Goal: Task Accomplishment & Management: Manage account settings

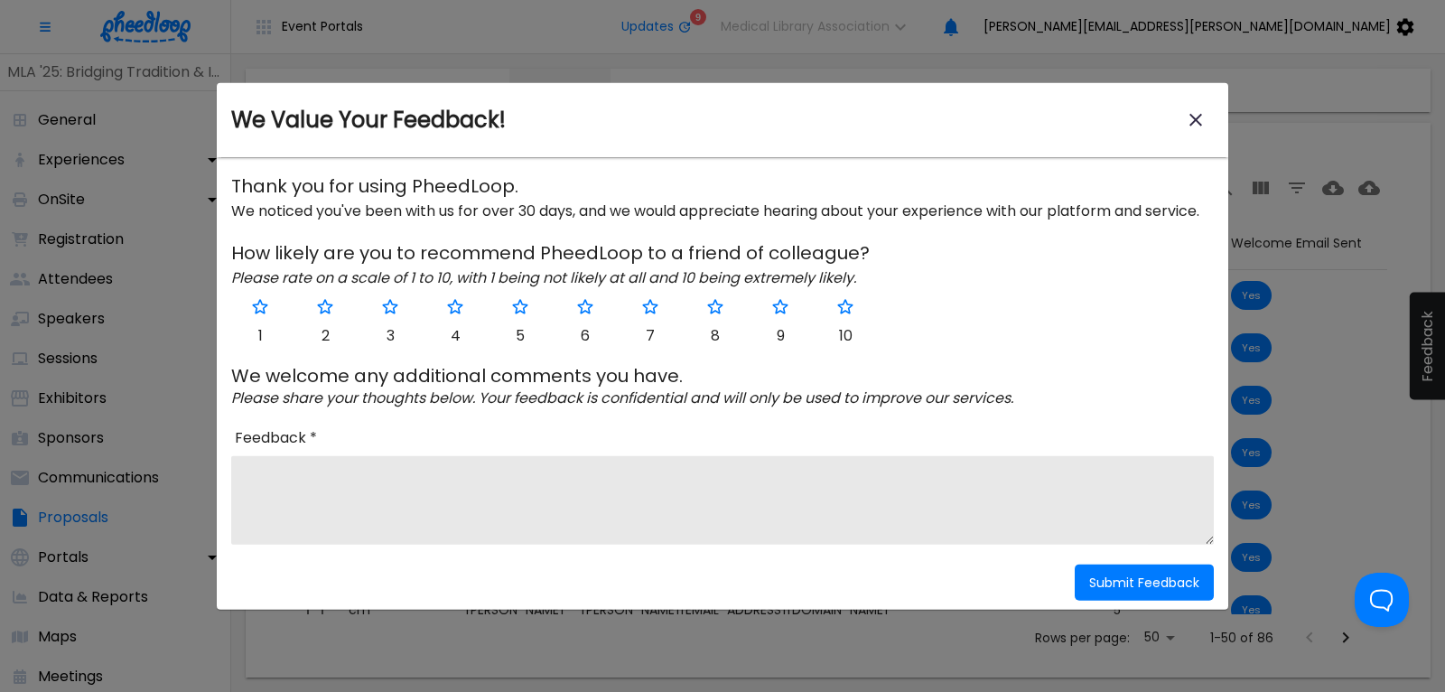
click at [1197, 119] on icon "close-modal" at bounding box center [1196, 120] width 13 height 13
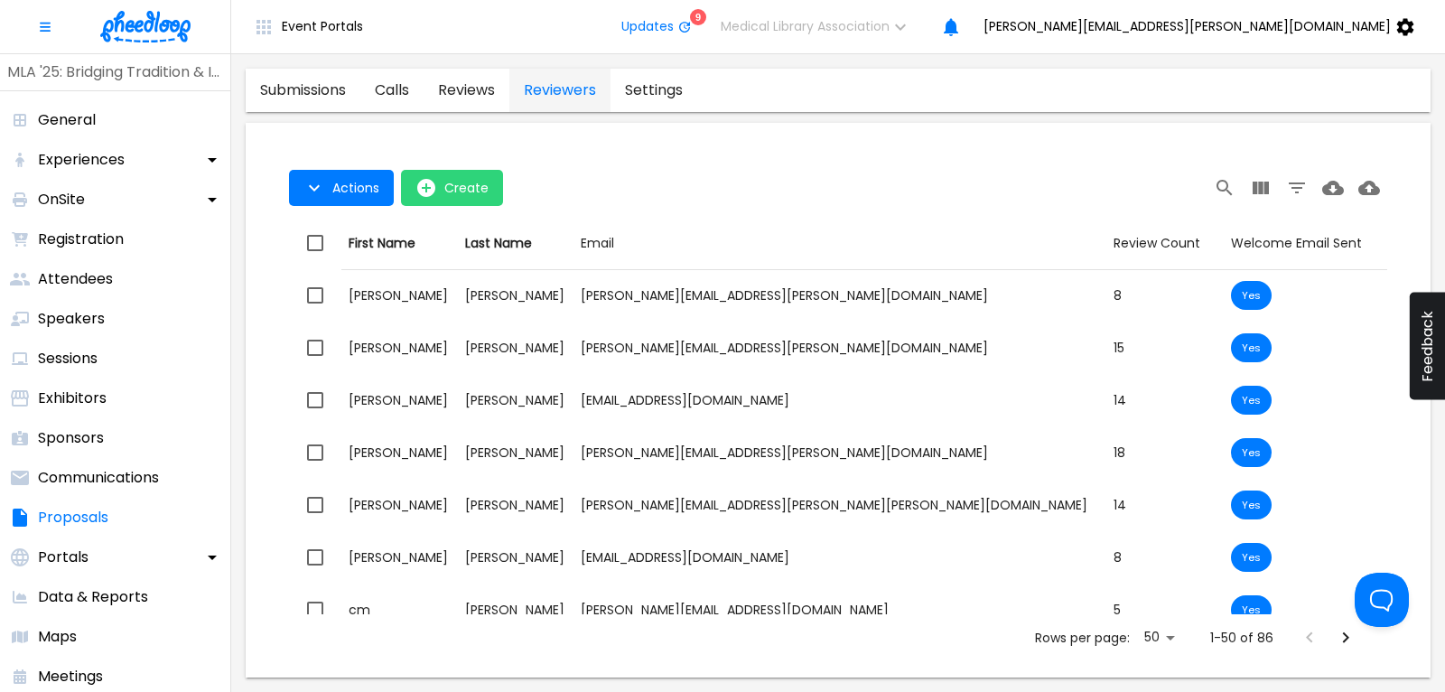
click at [395, 80] on link "calls" at bounding box center [391, 90] width 63 height 43
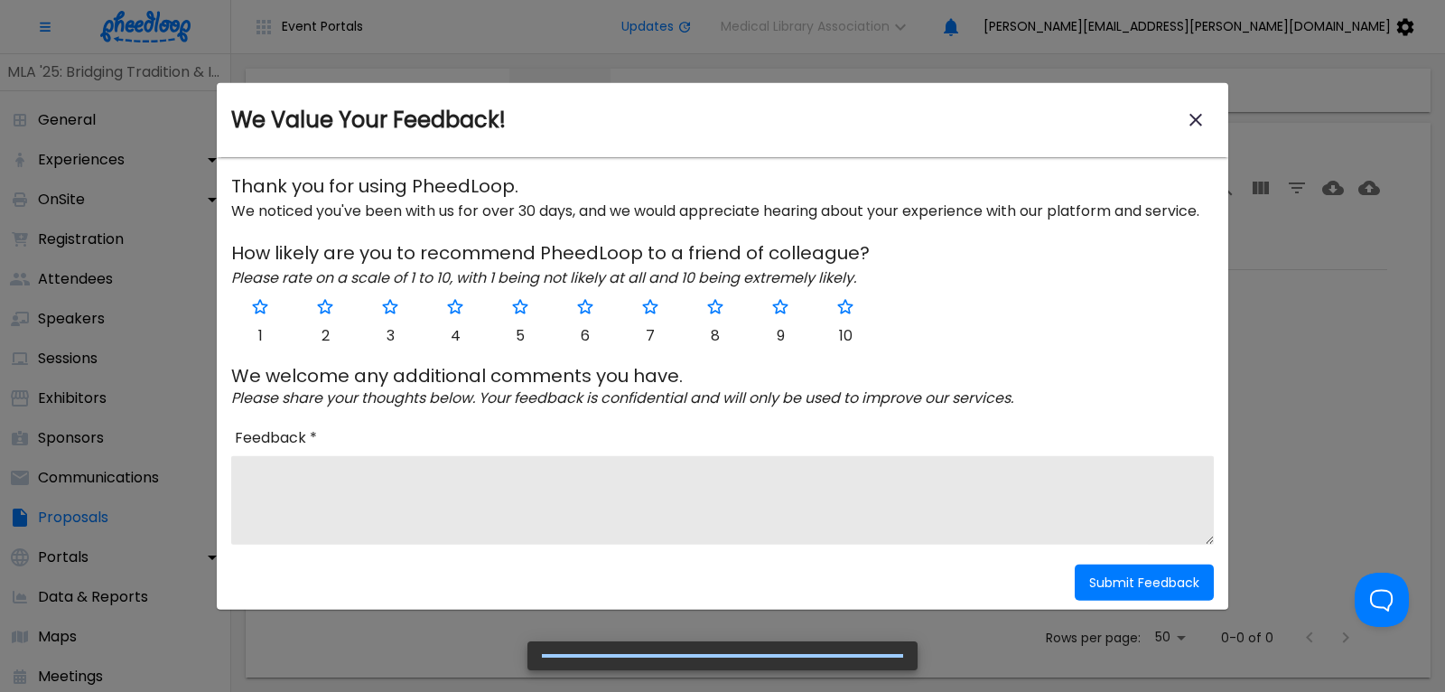
click at [1208, 112] on button "close-modal" at bounding box center [1196, 120] width 36 height 36
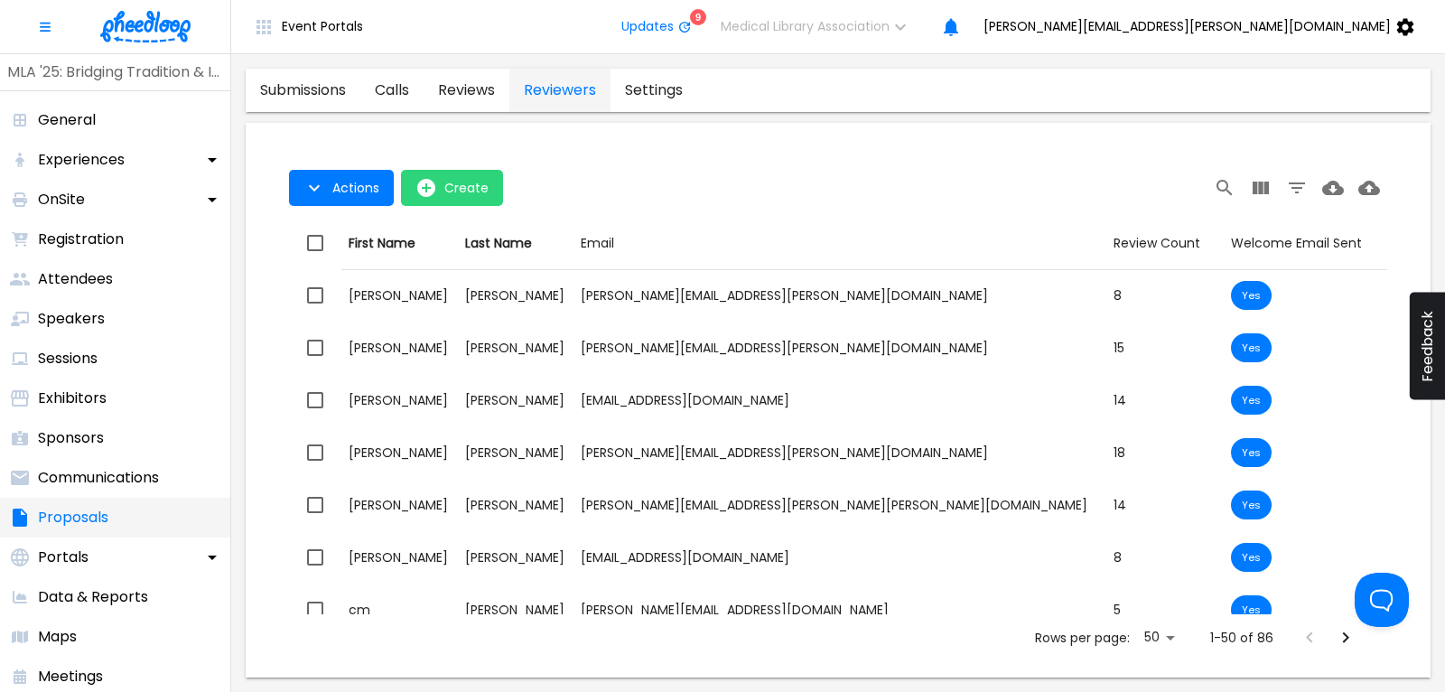
click at [87, 515] on p "Proposals" at bounding box center [73, 518] width 70 height 22
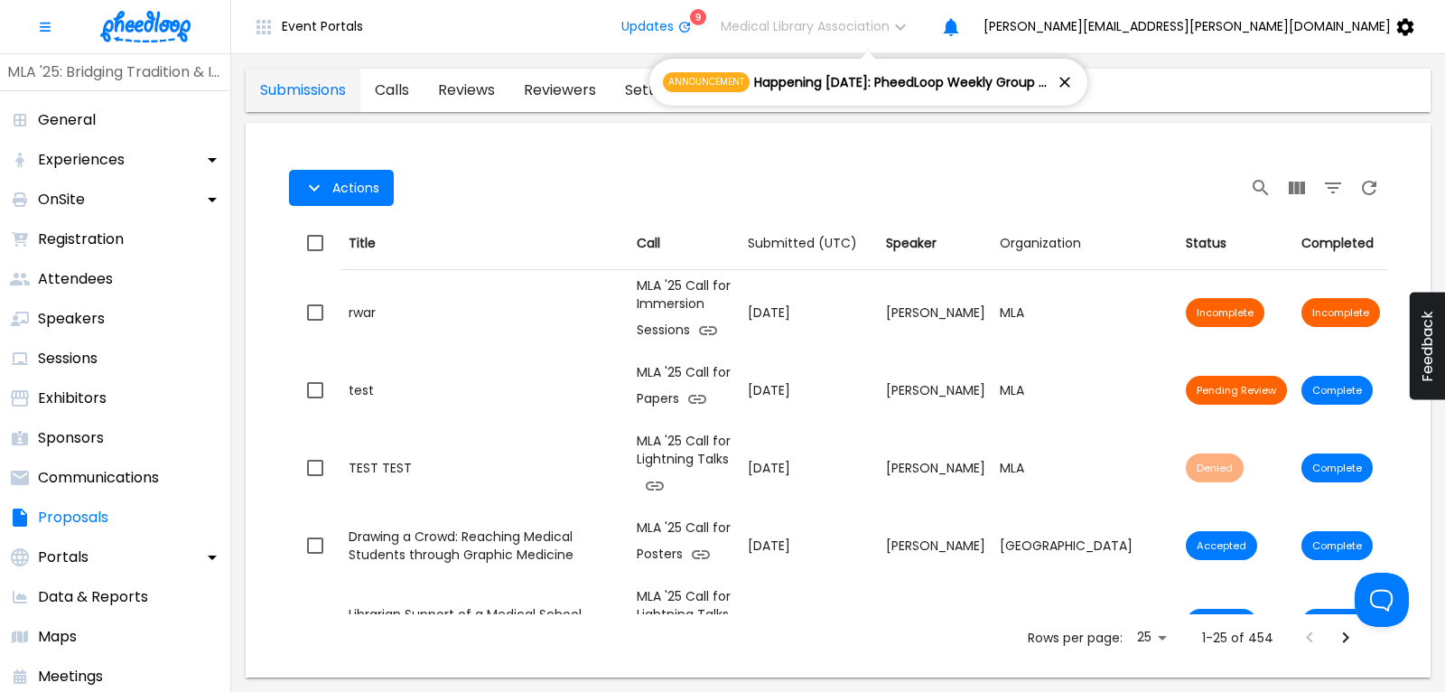
click at [388, 92] on link "calls" at bounding box center [391, 90] width 63 height 43
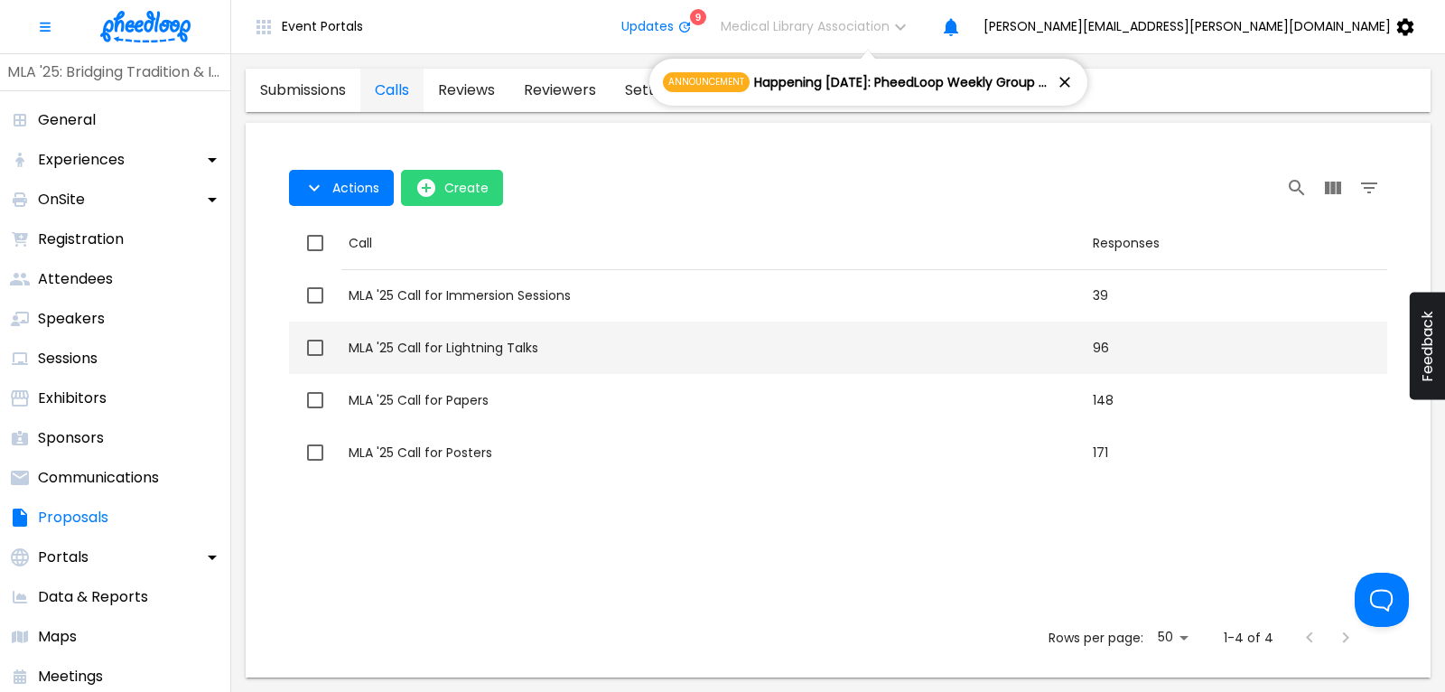
click at [519, 349] on div "MLA '25 Call for Lightning Talks" at bounding box center [714, 348] width 730 height 18
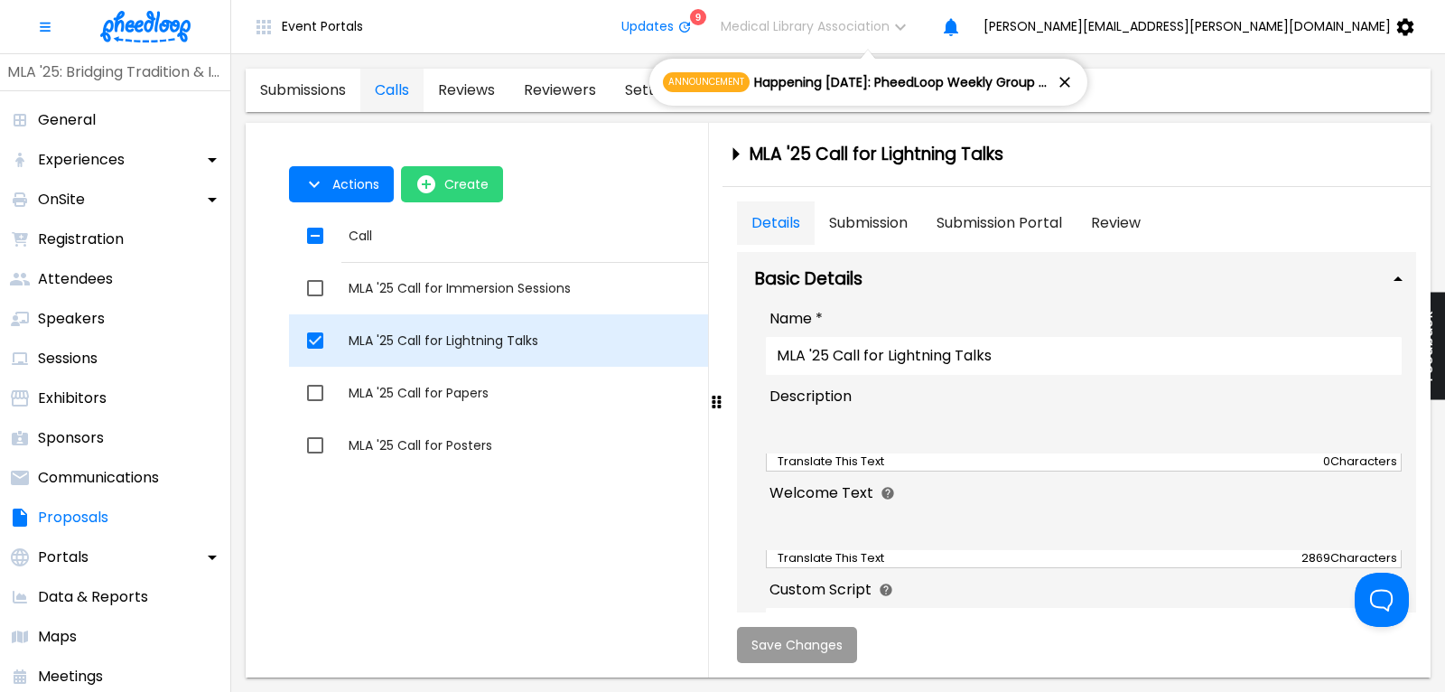
checkbox input "true"
type textarea "<strong><strong><span style="font-size: 24pt;"><img src="[URL][DOMAIN_NAME]" al…"
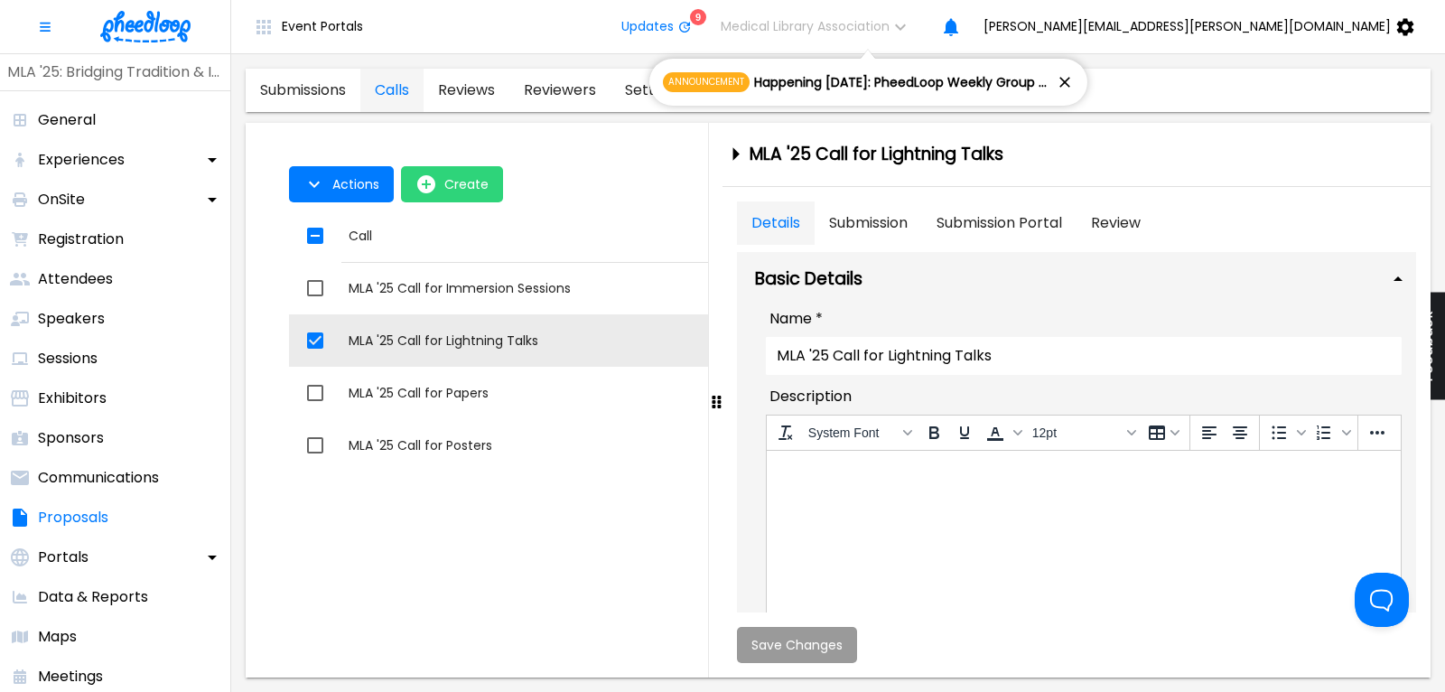
click at [139, 25] on img at bounding box center [145, 27] width 90 height 32
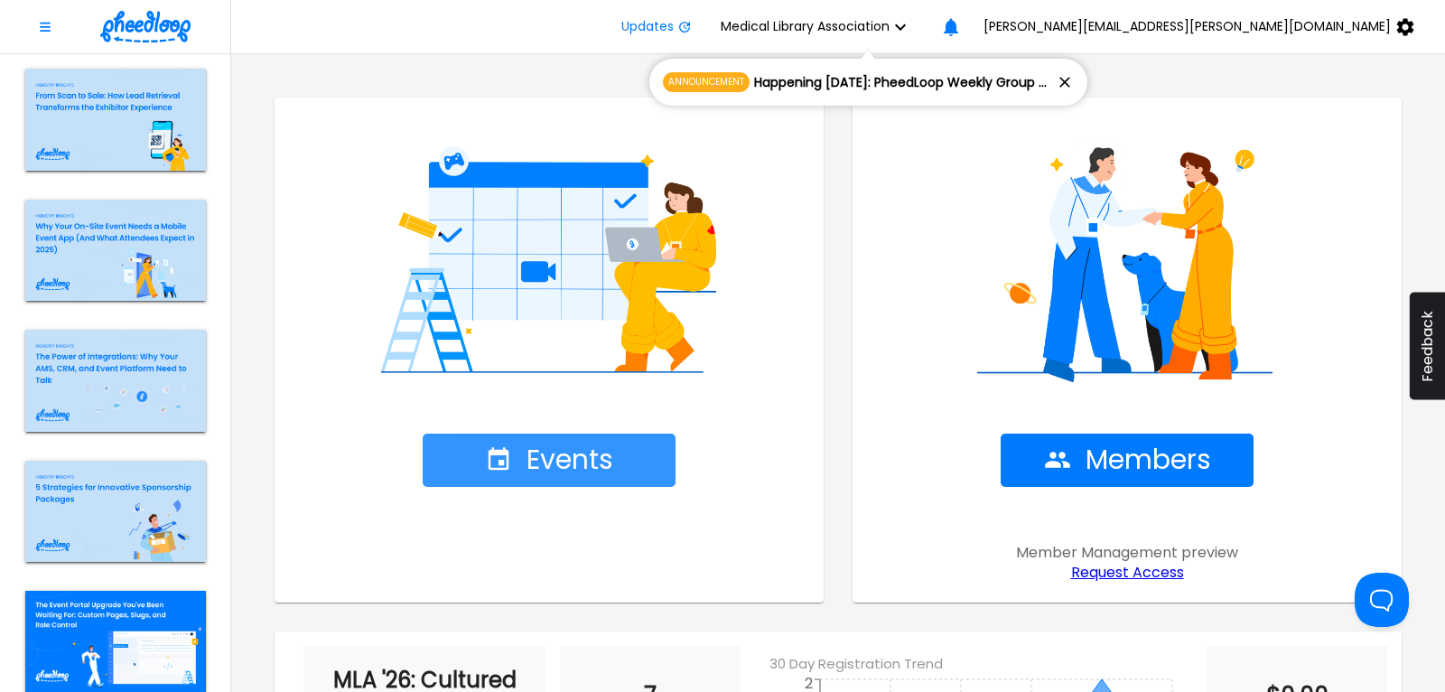
click at [594, 444] on span "Events" at bounding box center [549, 460] width 128 height 32
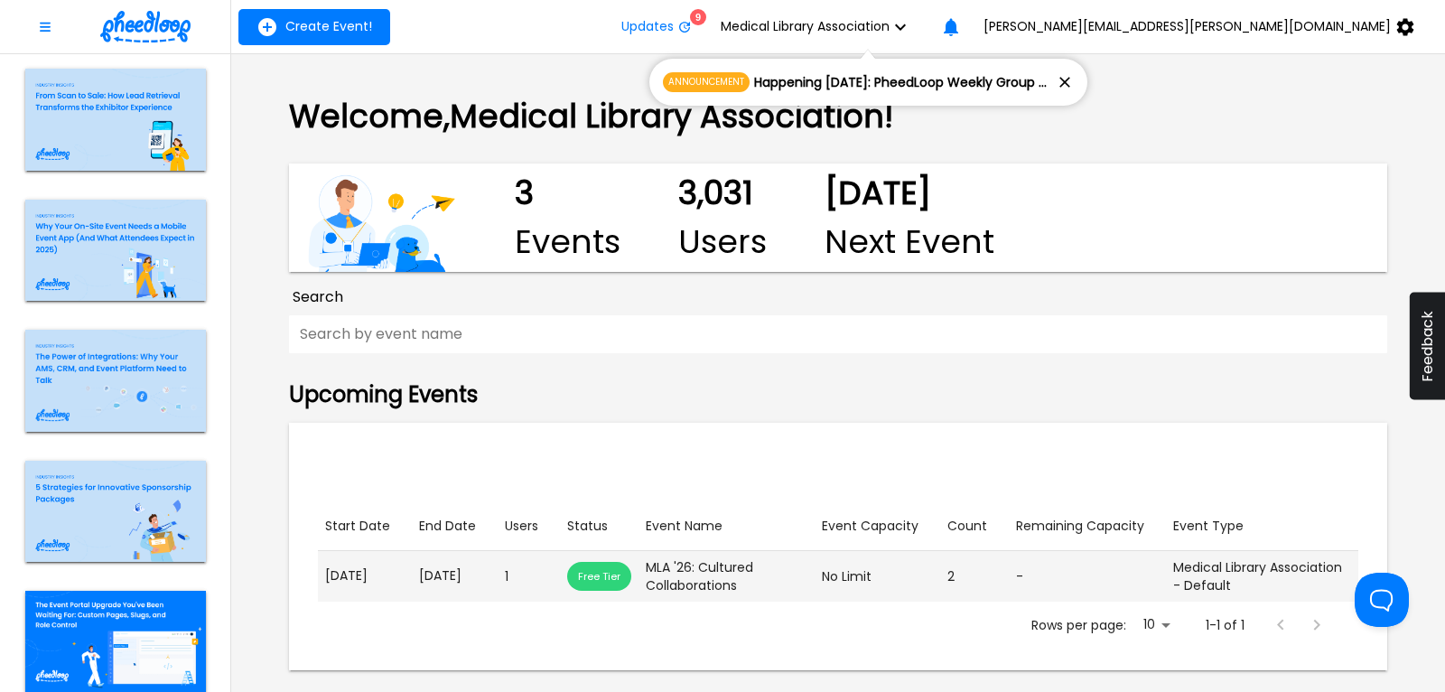
click at [409, 581] on td "Start Date [DATE]" at bounding box center [365, 576] width 94 height 51
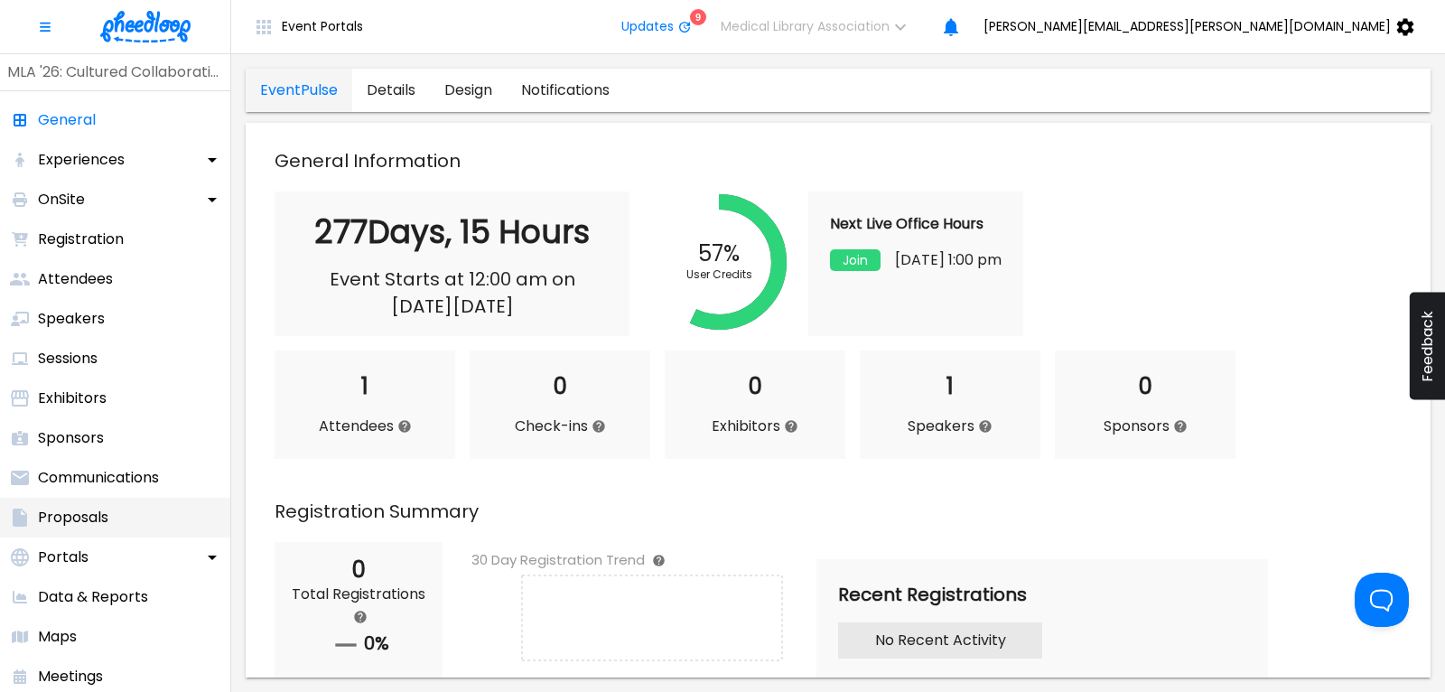
click at [78, 511] on p "Proposals" at bounding box center [73, 518] width 70 height 22
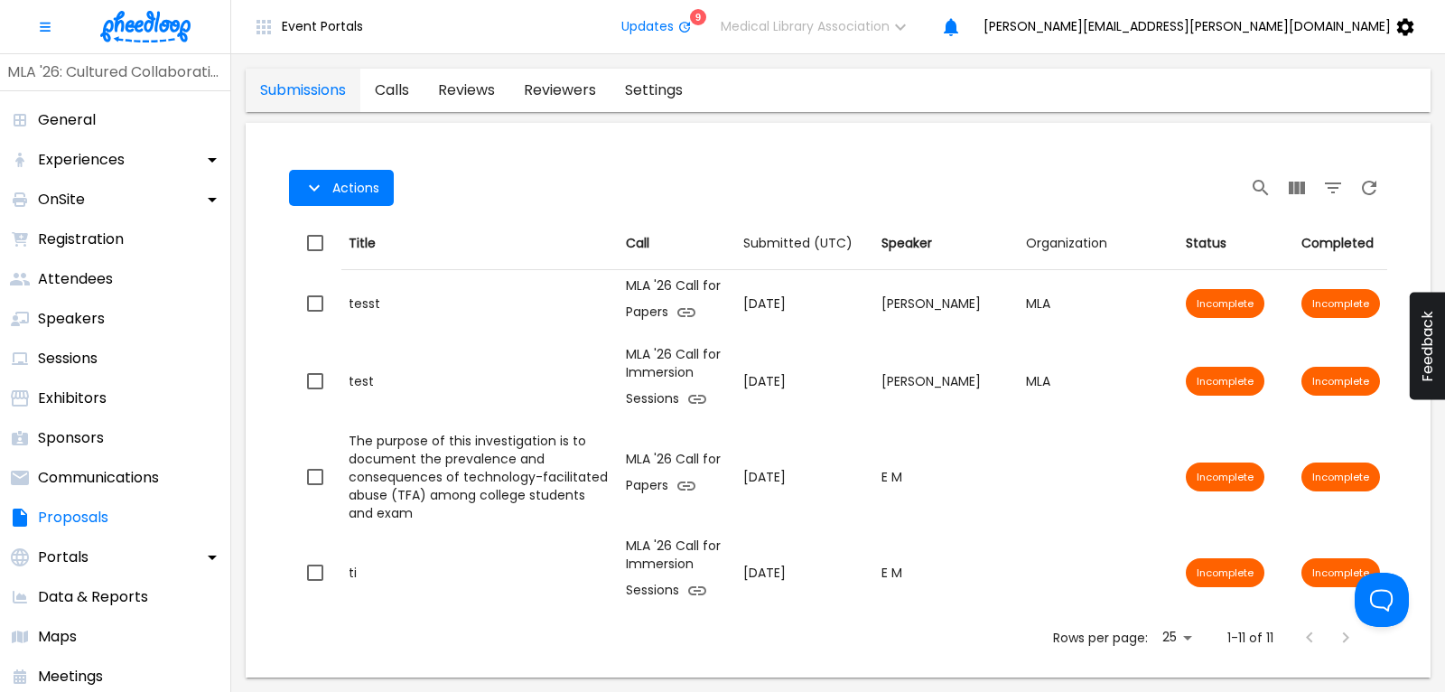
click at [396, 84] on link "calls" at bounding box center [391, 90] width 63 height 43
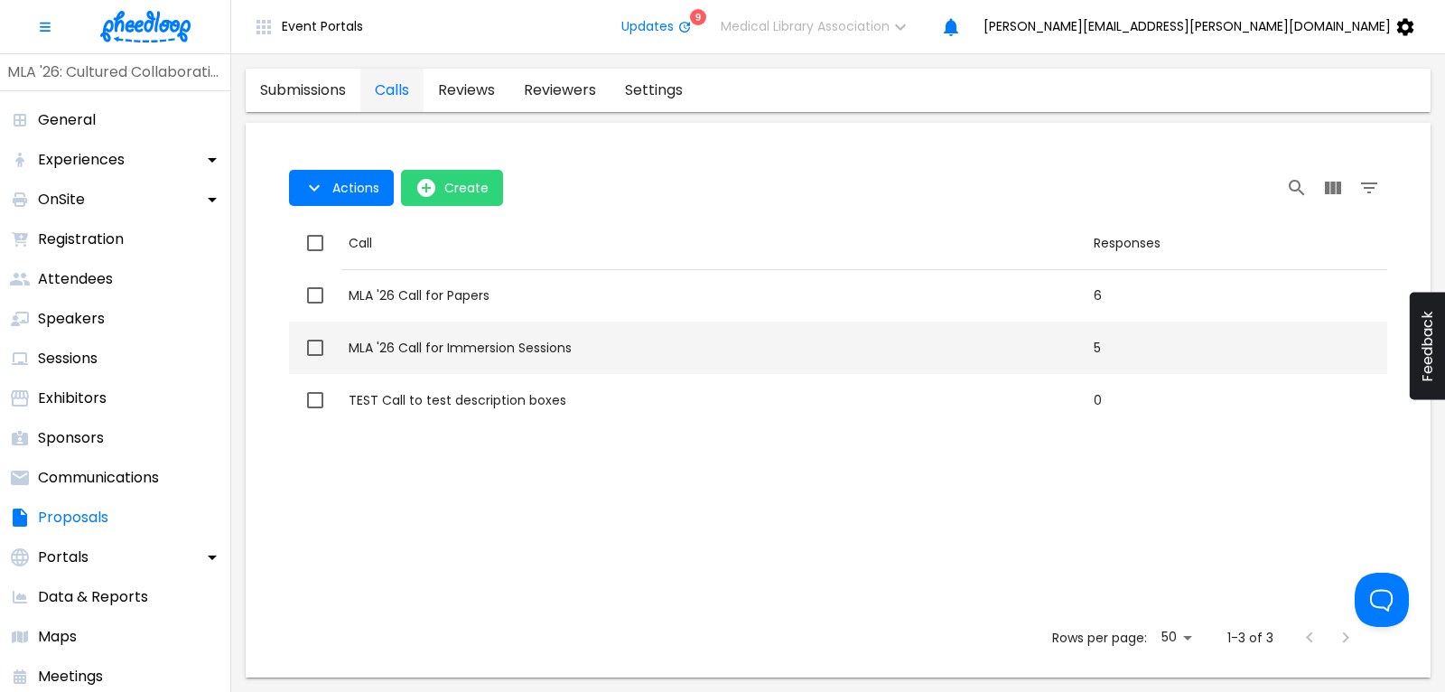
click at [474, 346] on div "MLA '26 Call for Immersion Sessions" at bounding box center [714, 348] width 731 height 18
checkbox input "true"
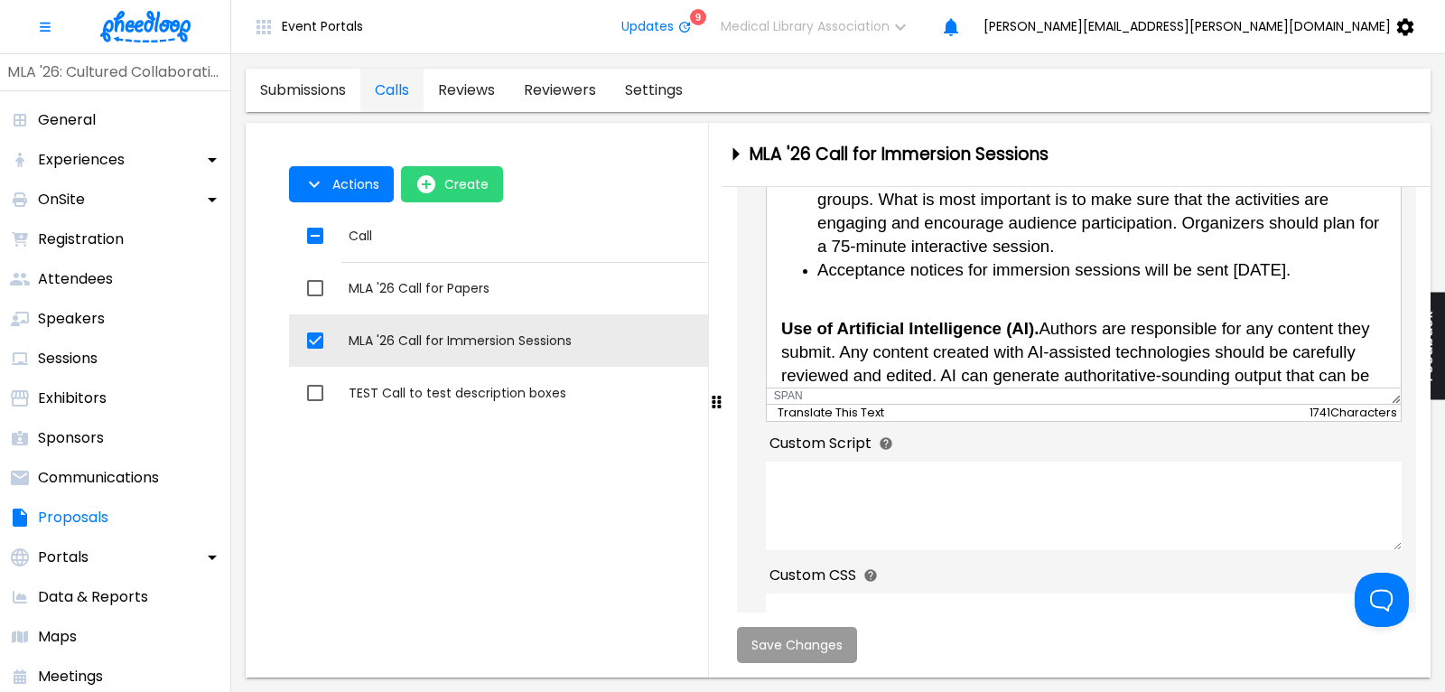
scroll to position [665, 0]
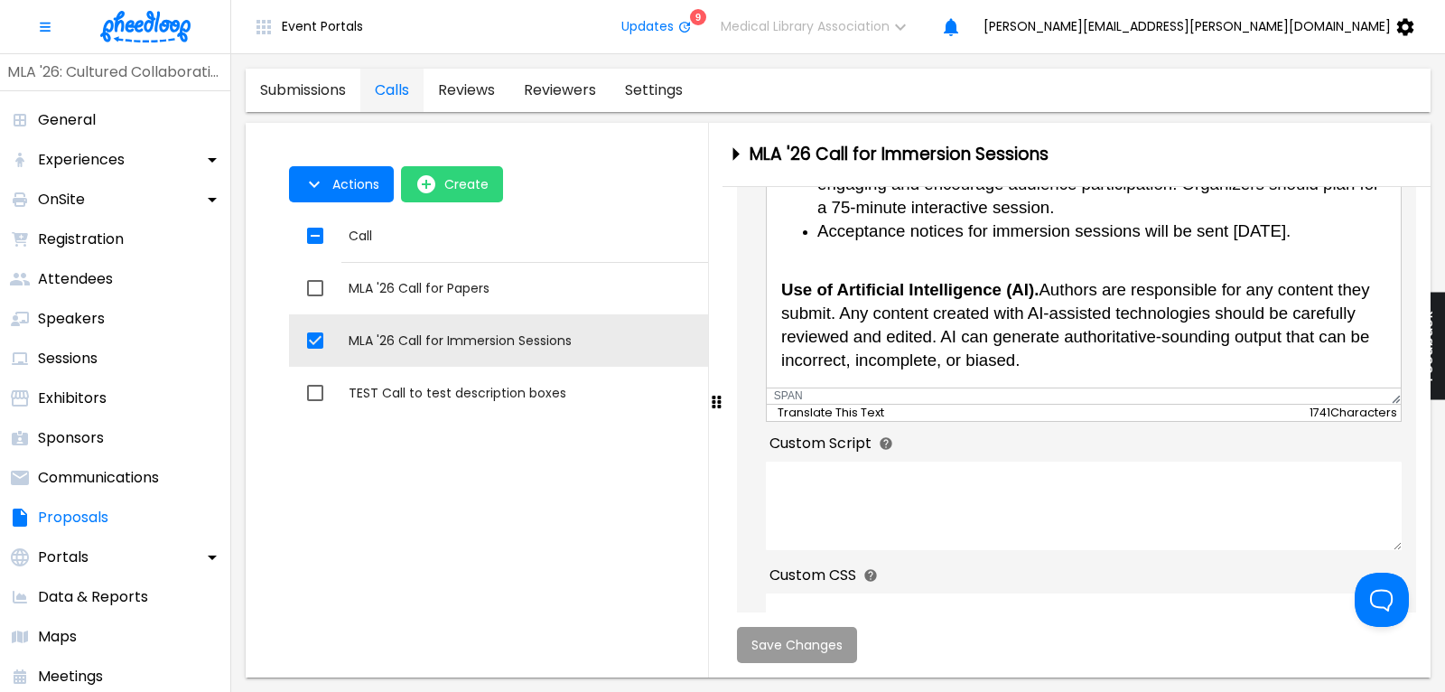
click at [792, 289] on strong "Use of Artificial Intelligence (AI)." at bounding box center [908, 288] width 257 height 19
click at [782, 292] on strong "use of Artificial Intelligence (AI)." at bounding box center [908, 288] width 256 height 19
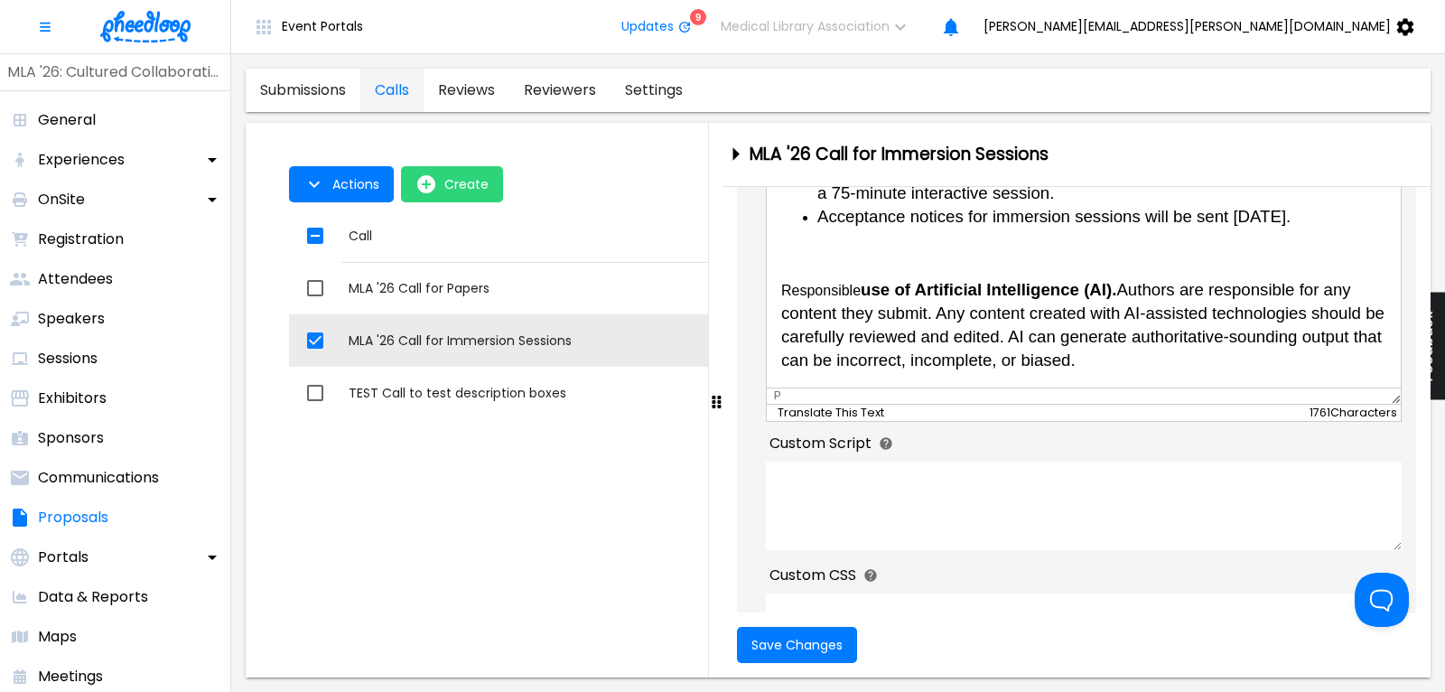
click at [798, 303] on p "Responsible use of Artificial Intelligence (AI). Authors are responsible for an…" at bounding box center [1082, 324] width 605 height 95
drag, startPoint x: 780, startPoint y: 303, endPoint x: 1113, endPoint y: 308, distance: 332.4
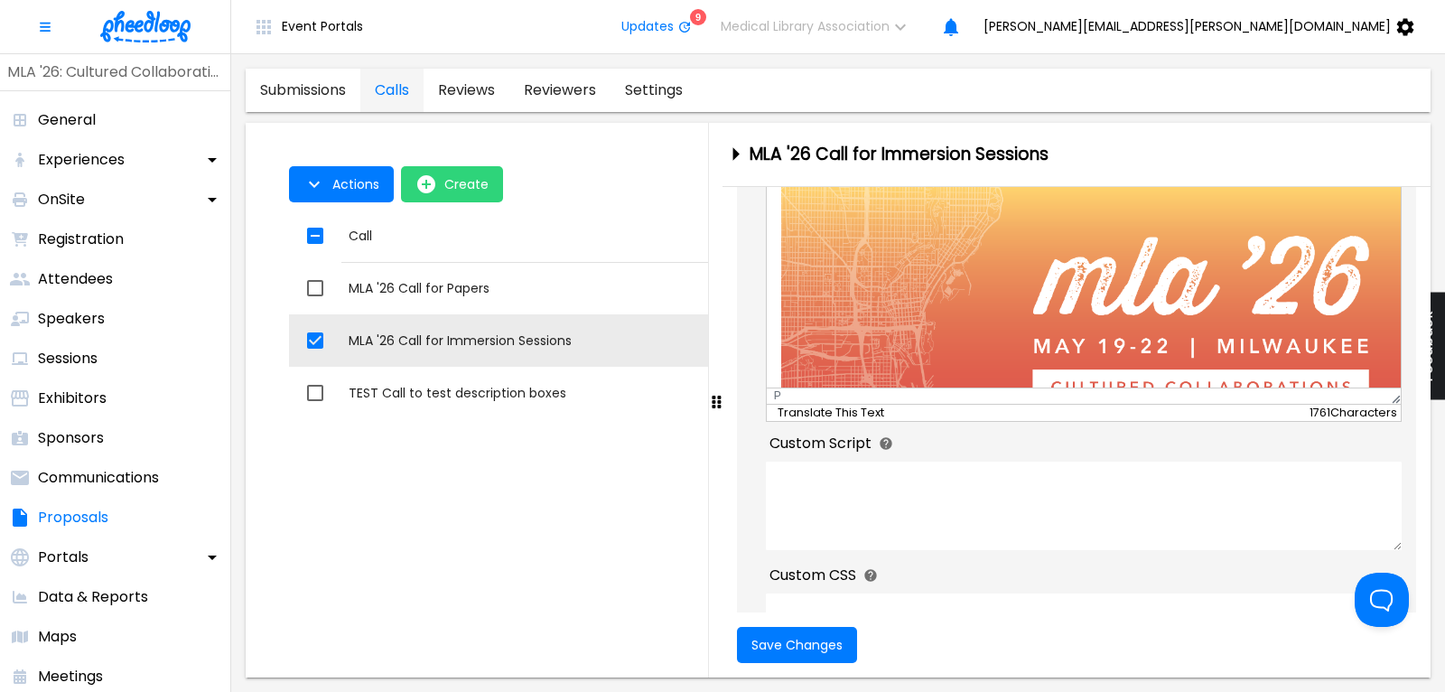
scroll to position [122, 0]
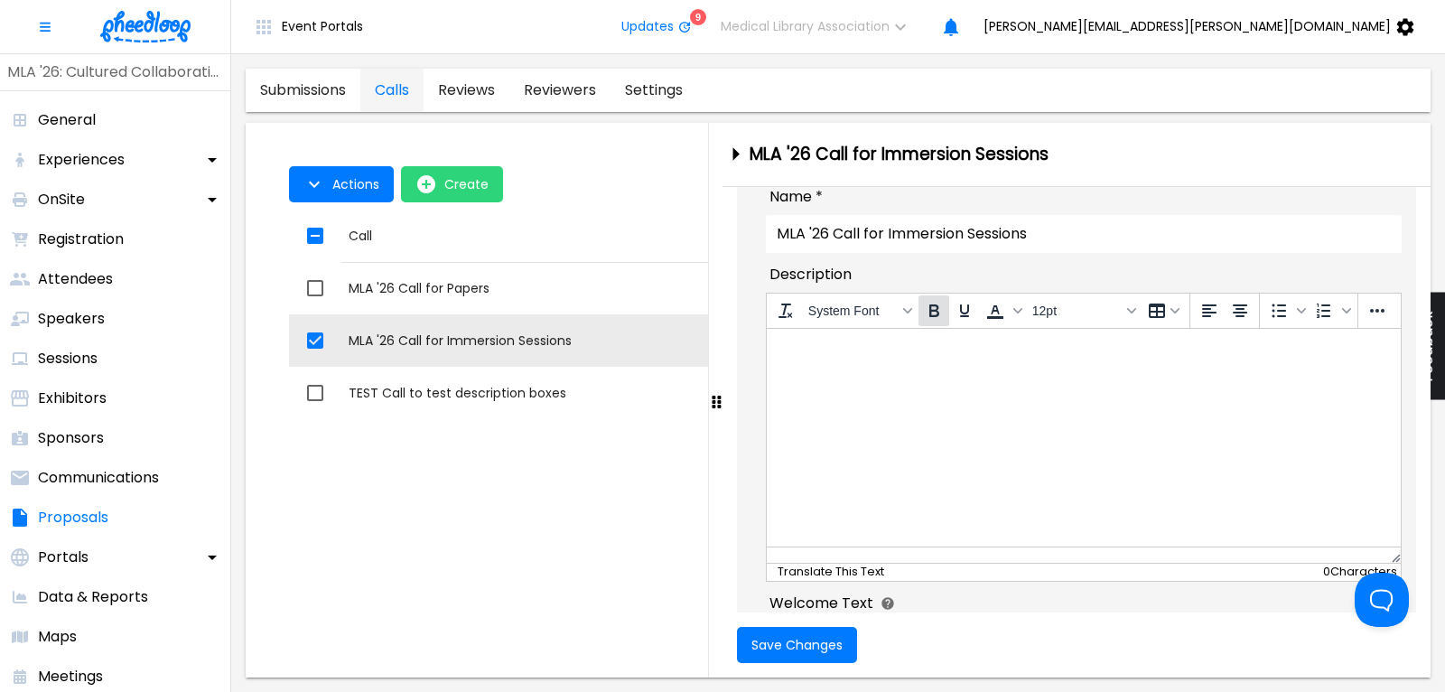
click at [930, 313] on icon "Bold" at bounding box center [934, 310] width 10 height 13
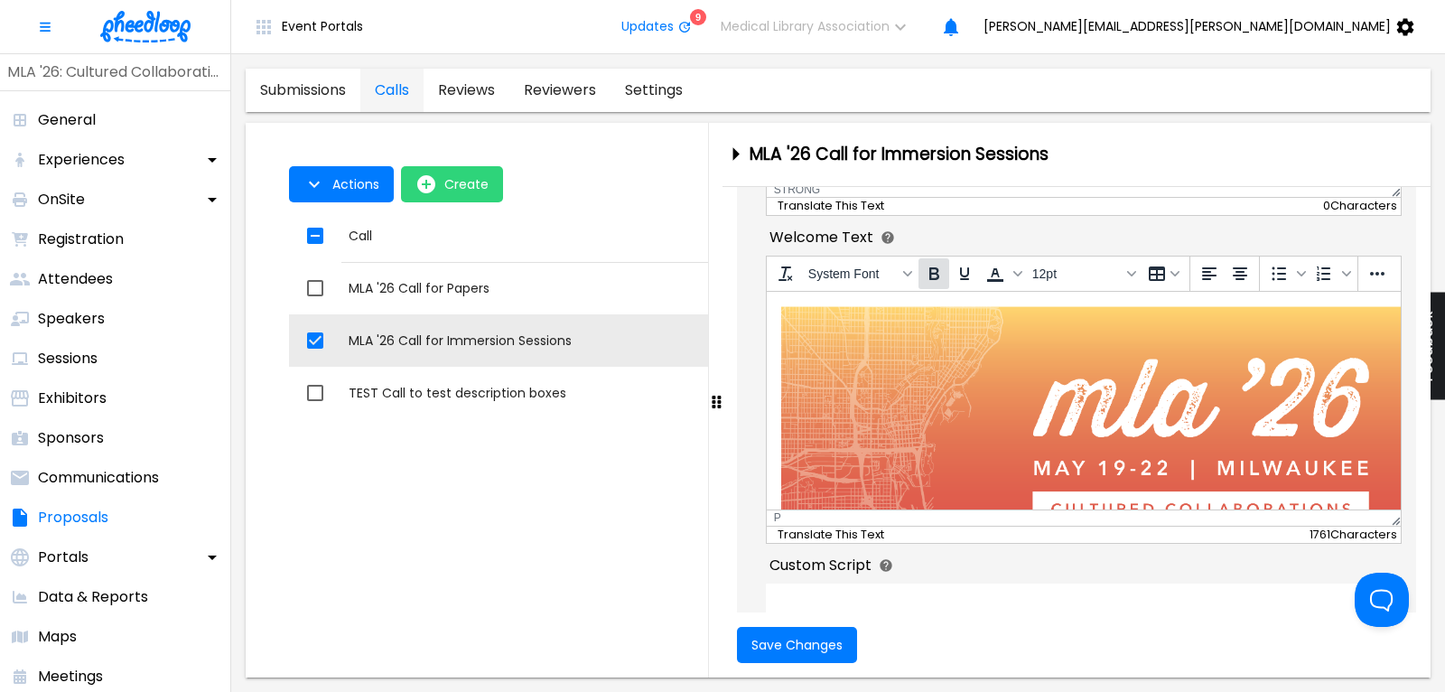
click at [933, 275] on icon "Bold" at bounding box center [934, 274] width 22 height 22
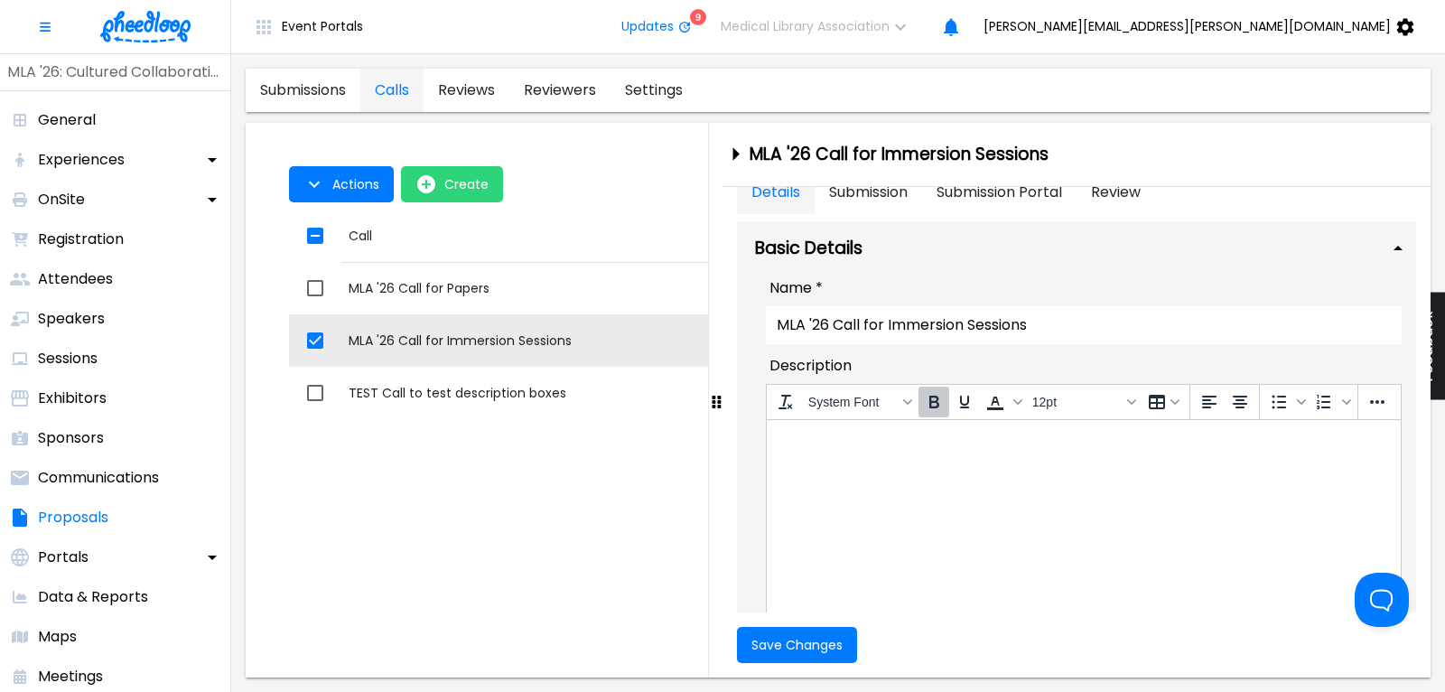
scroll to position [0, 0]
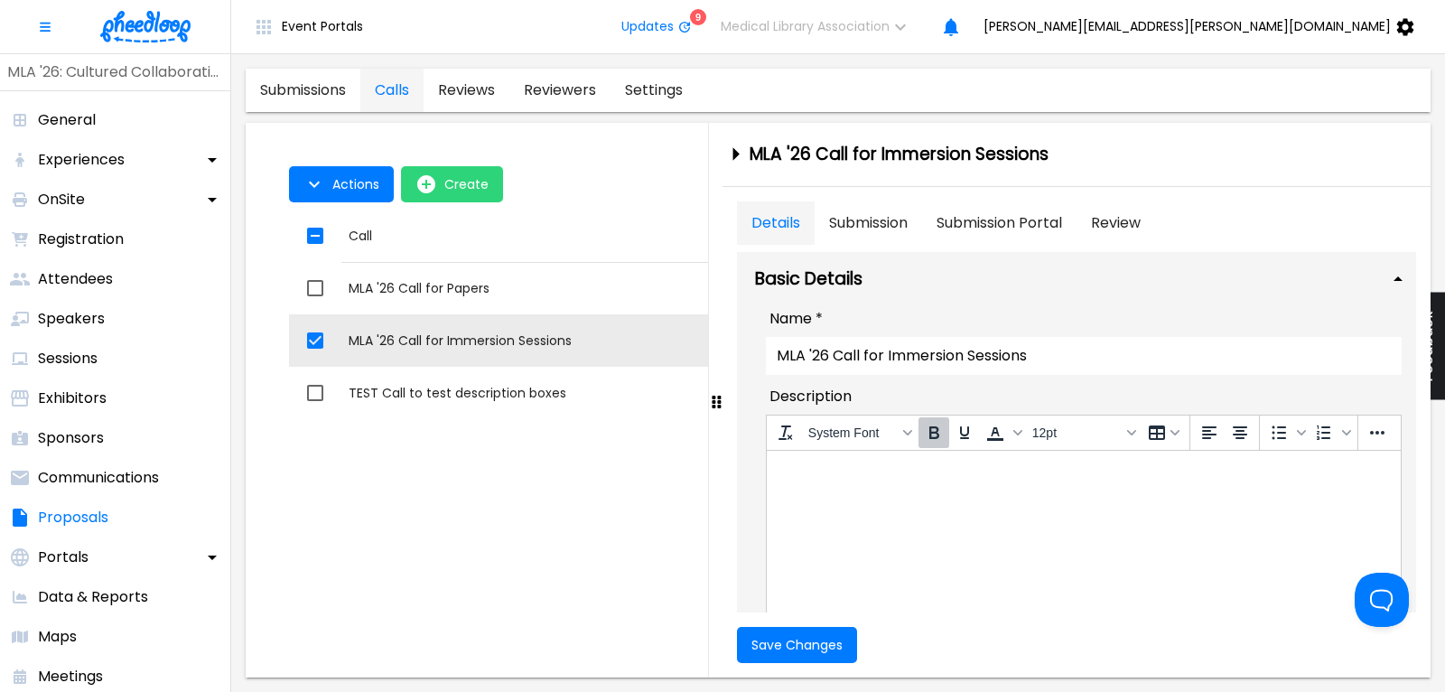
click at [936, 435] on icon "Bold" at bounding box center [934, 433] width 22 height 22
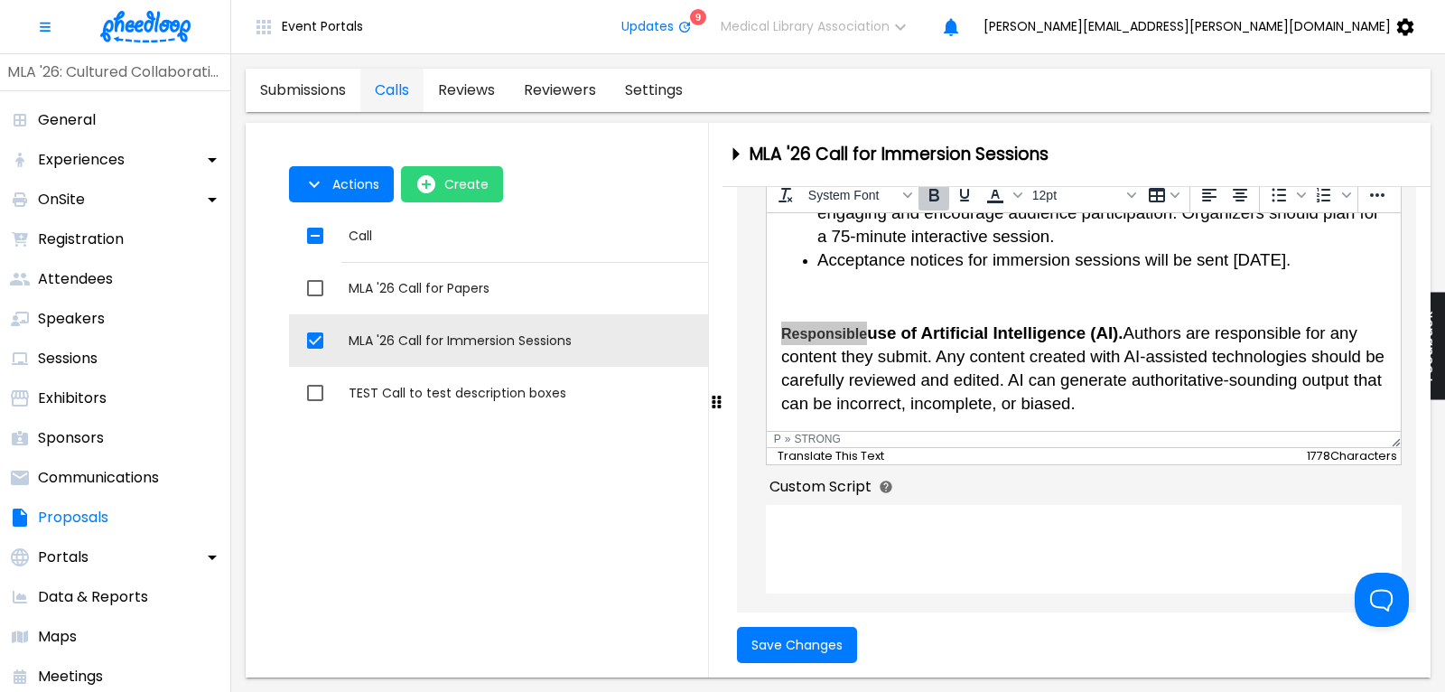
scroll to position [556, 0]
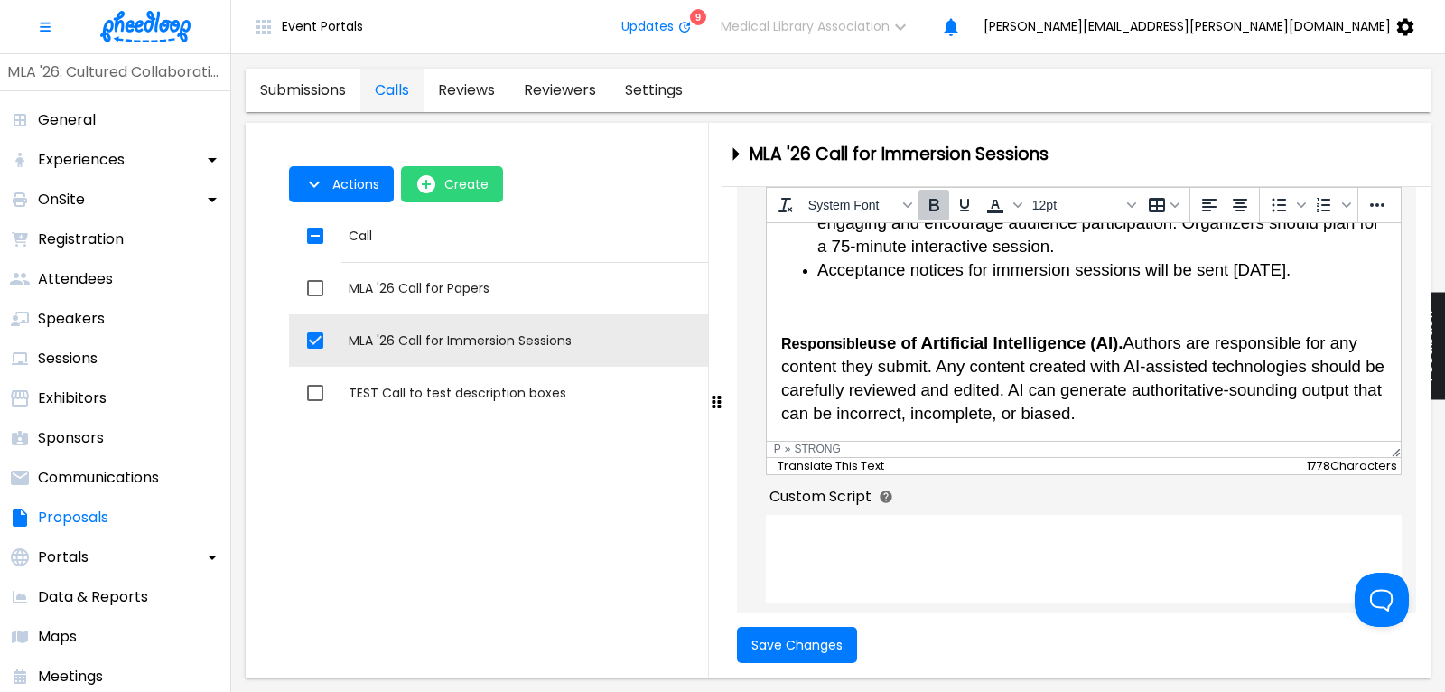
click at [914, 319] on body "Immersion Sessions The 2026 National Program Committee invites abstract submiss…" at bounding box center [1082, 1] width 605 height 848
click at [889, 343] on strong "use of Artificial Intelligence (AI)." at bounding box center [994, 341] width 256 height 19
click at [809, 343] on strong "Responsible" at bounding box center [823, 342] width 86 height 15
drag, startPoint x: 781, startPoint y: 343, endPoint x: 1119, endPoint y: 341, distance: 337.8
click at [1119, 341] on p "Responsible use of Artificial Intelligence (AI). Authors are responsible for an…" at bounding box center [1082, 378] width 605 height 95
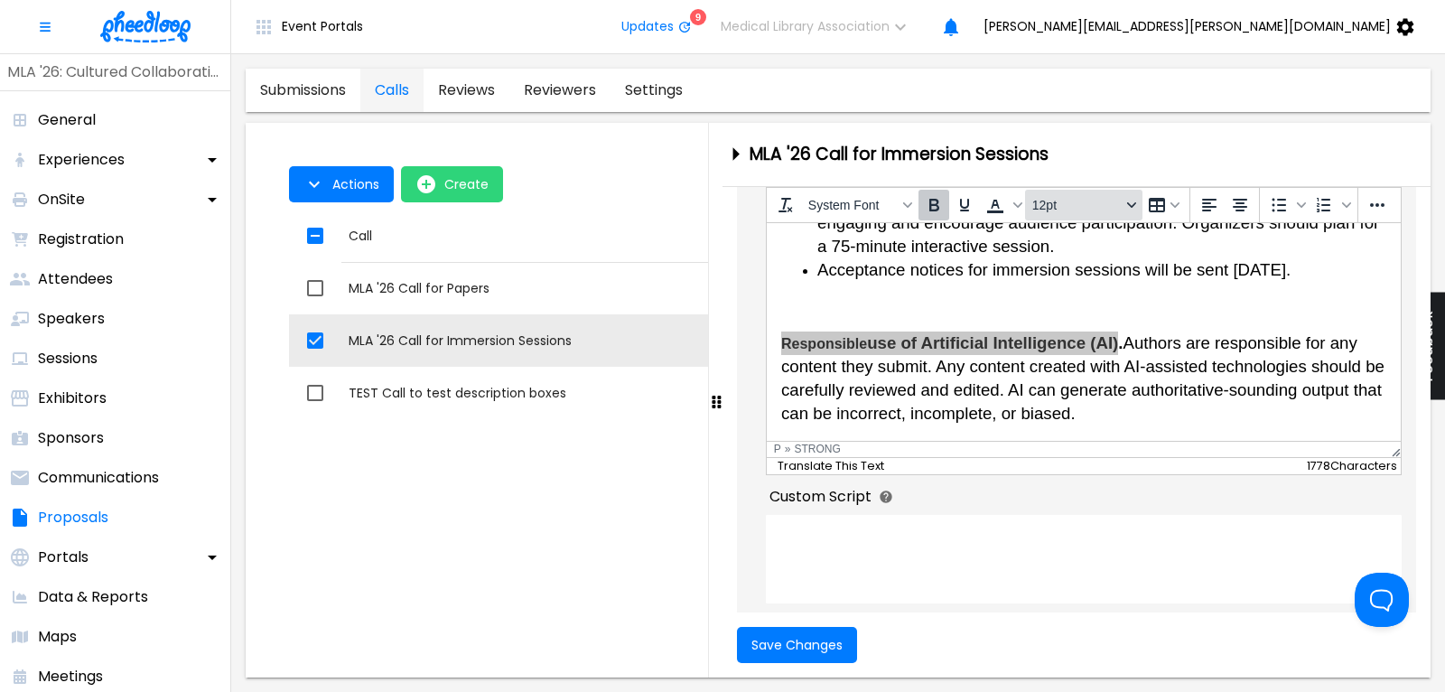
click at [1055, 205] on span "12pt" at bounding box center [1076, 205] width 89 height 14
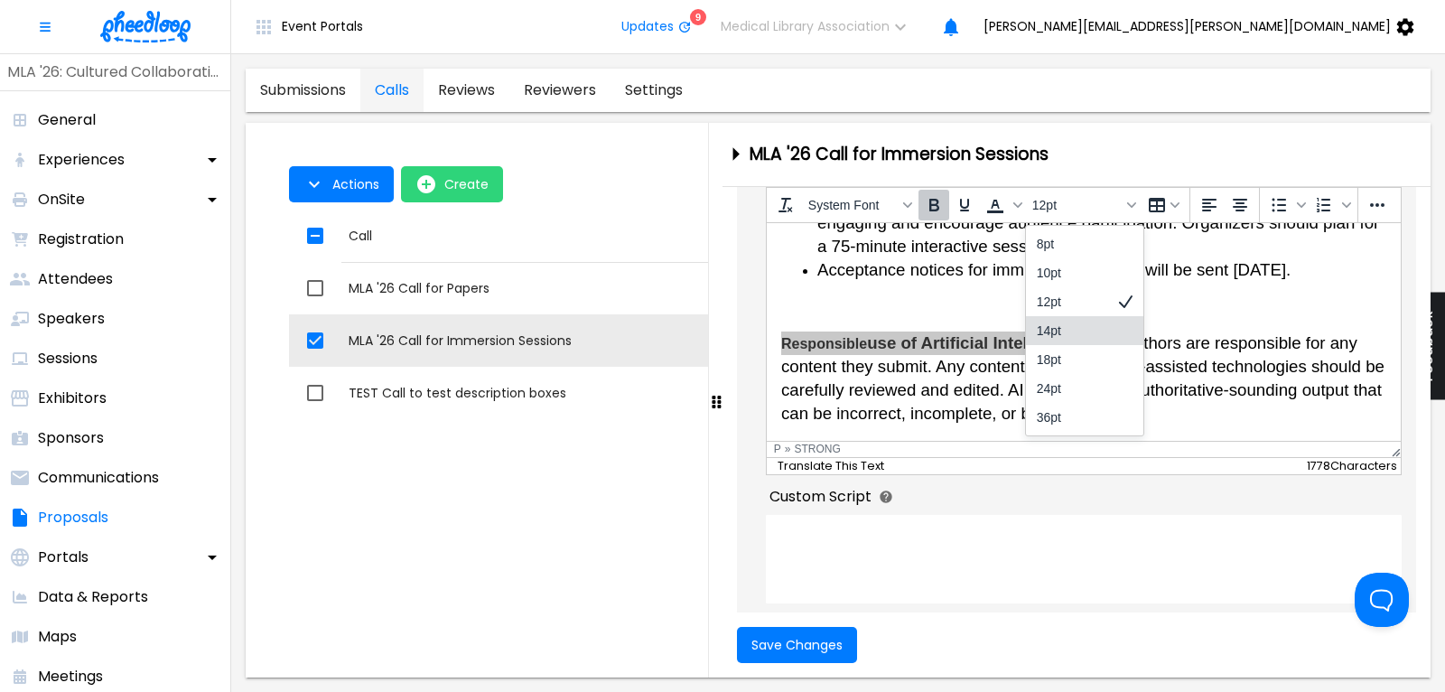
click at [1059, 331] on div "14pt" at bounding box center [1072, 331] width 70 height 22
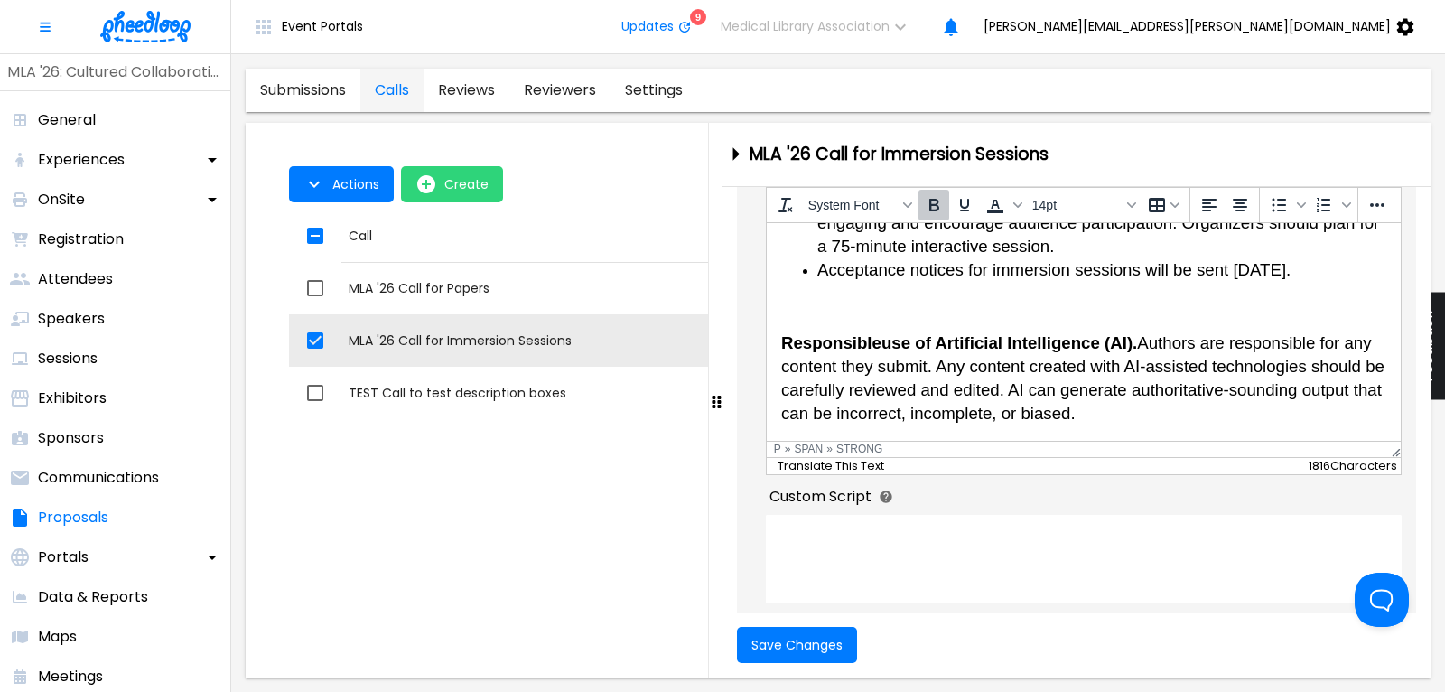
click at [1160, 342] on span "Responsible use of Artificial Intelligence (AI) . Authors are responsible for a…" at bounding box center [1081, 376] width 603 height 89
click at [1031, 273] on span "Acceptance notices for immersion sessions will be sent [DATE]." at bounding box center [1053, 268] width 473 height 19
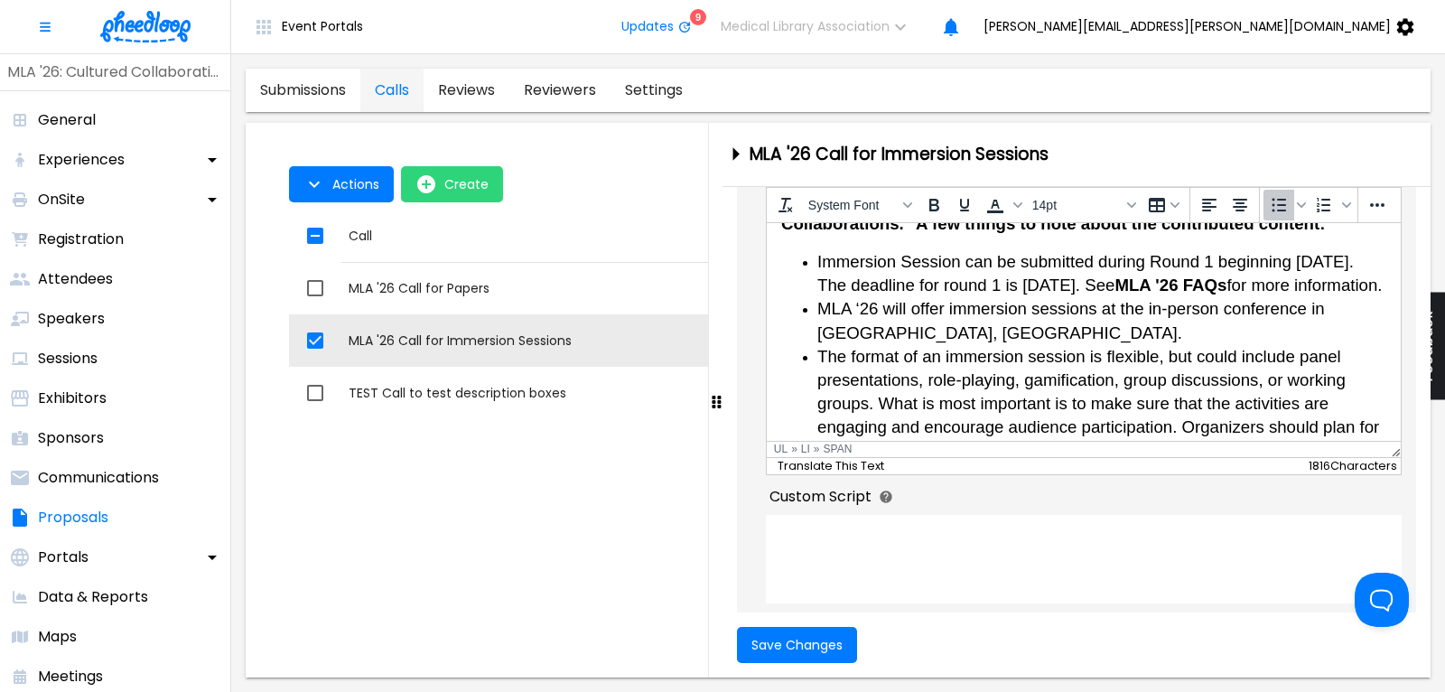
scroll to position [300, 0]
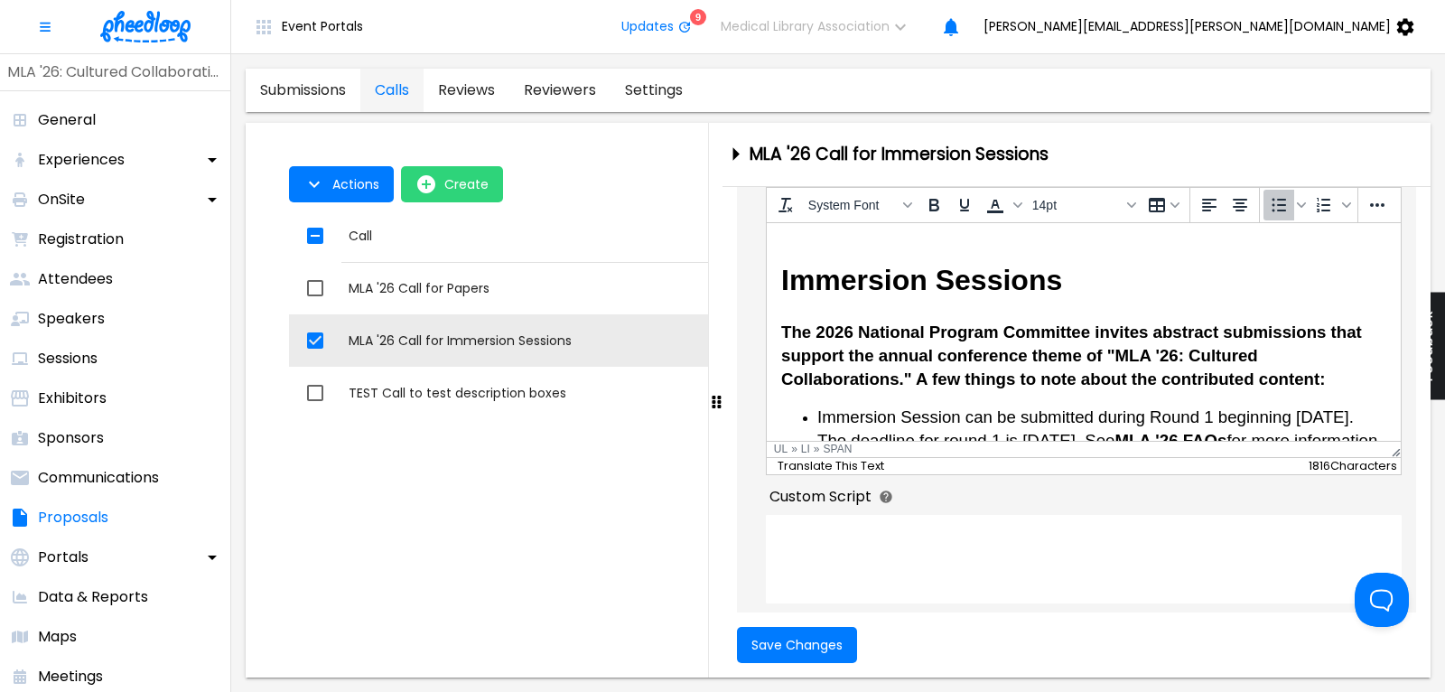
click at [983, 327] on span "The 2026 National Program Committee invites abstract submissions that support t…" at bounding box center [1070, 355] width 581 height 66
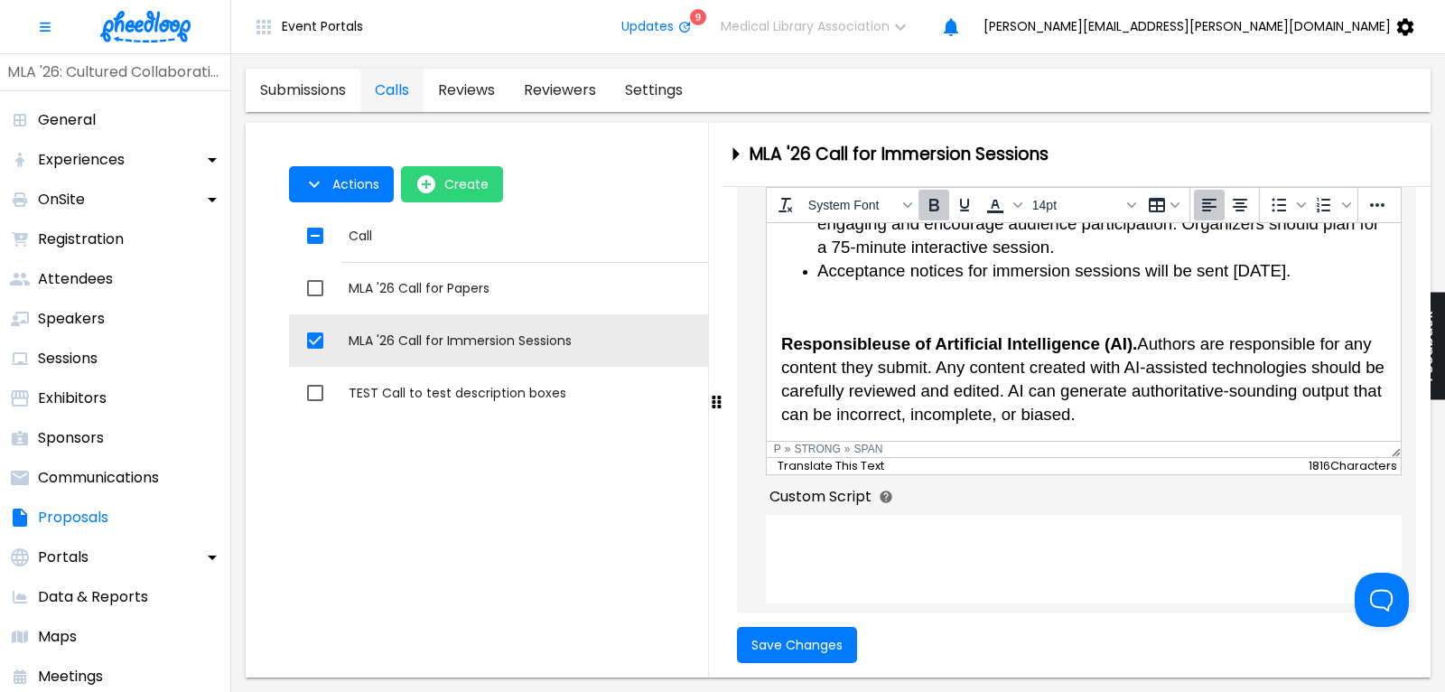
scroll to position [679, 0]
drag, startPoint x: 784, startPoint y: 341, endPoint x: 875, endPoint y: 342, distance: 91.2
click at [875, 342] on strong "Responsible" at bounding box center [830, 341] width 100 height 19
copy strong "Responsible"
click at [818, 642] on span "Save Changes" at bounding box center [796, 645] width 91 height 14
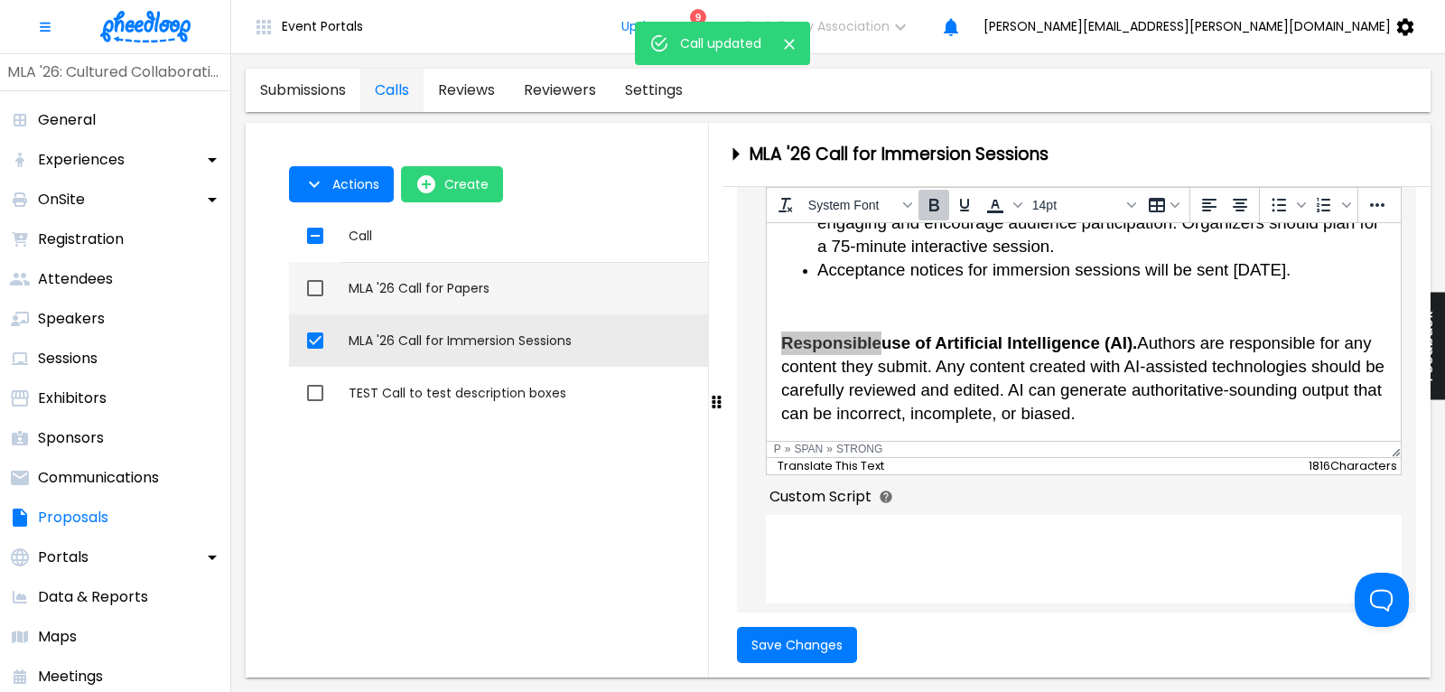
click at [430, 288] on div "MLA '26 Call for Papers" at bounding box center [714, 288] width 731 height 18
checkbox input "true"
checkbox input "false"
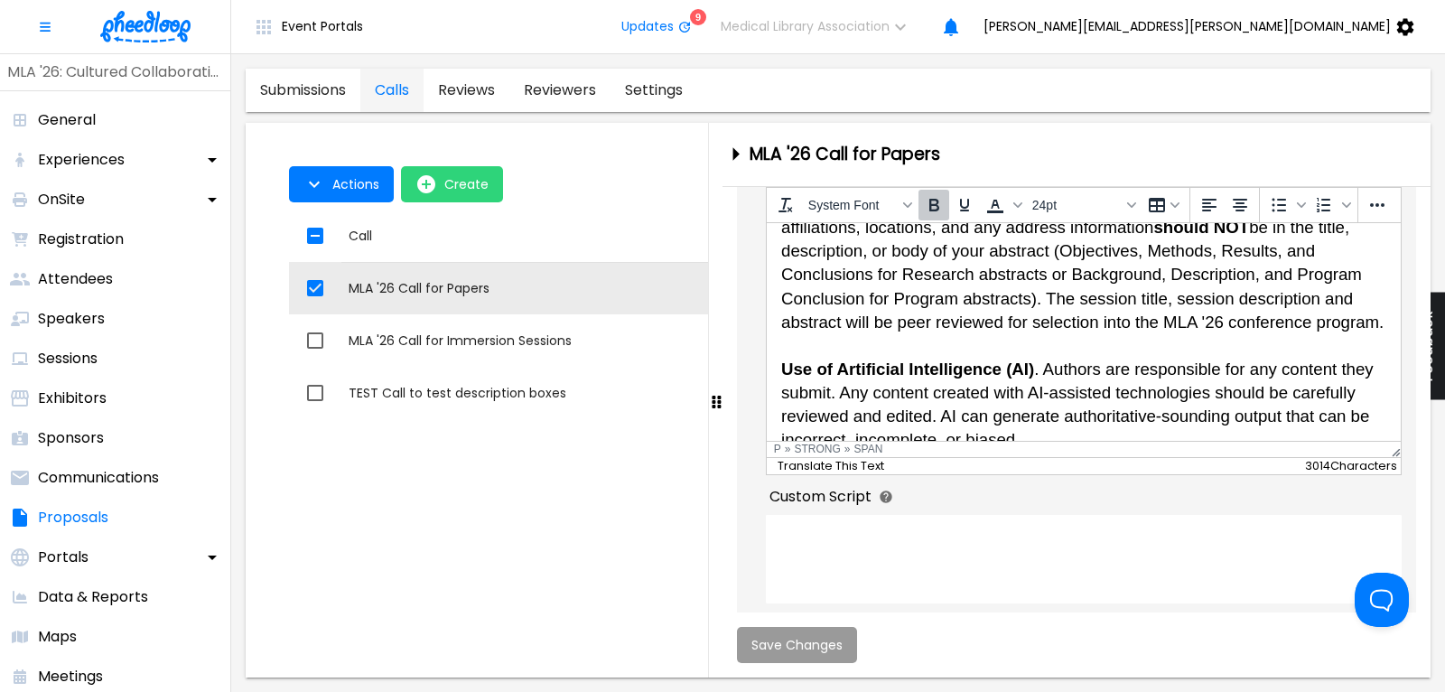
scroll to position [1115, 0]
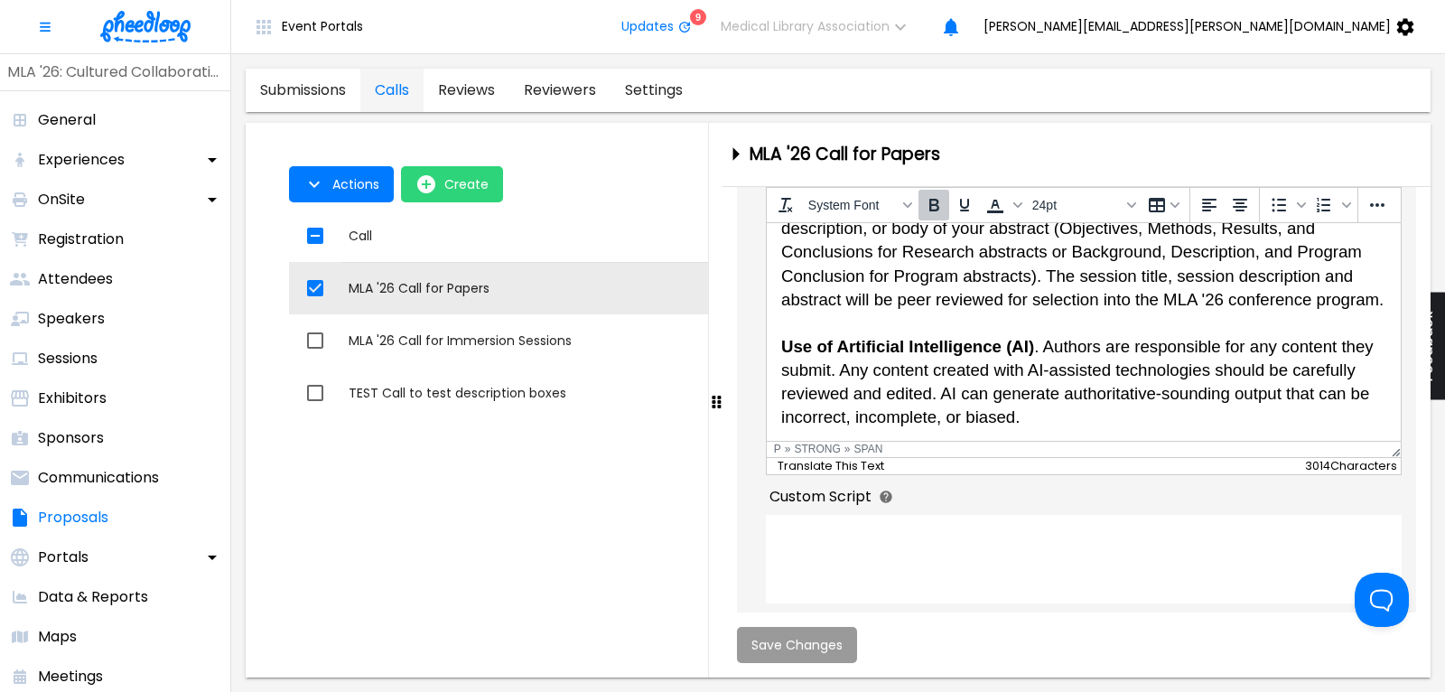
click at [794, 343] on strong "Use of Artificial Intelligence (AI)" at bounding box center [906, 345] width 253 height 19
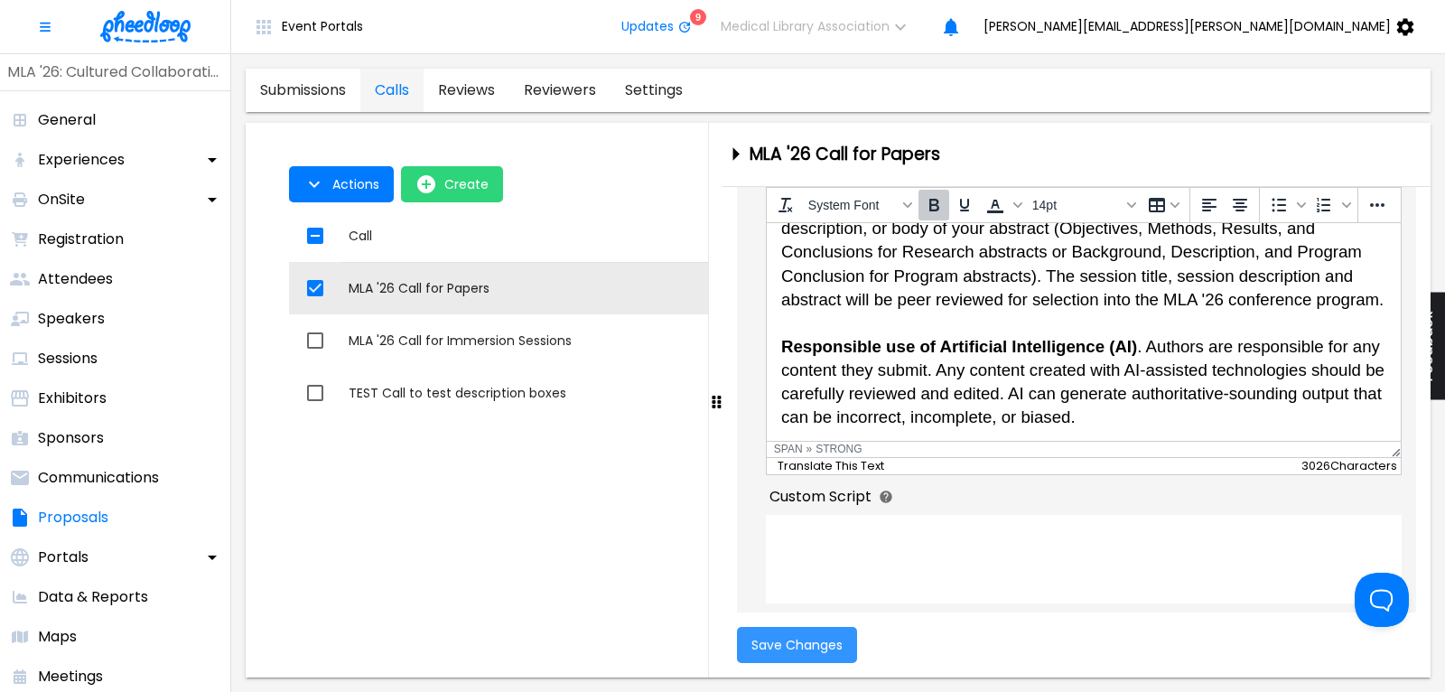
click at [808, 648] on span "Save Changes" at bounding box center [796, 645] width 91 height 14
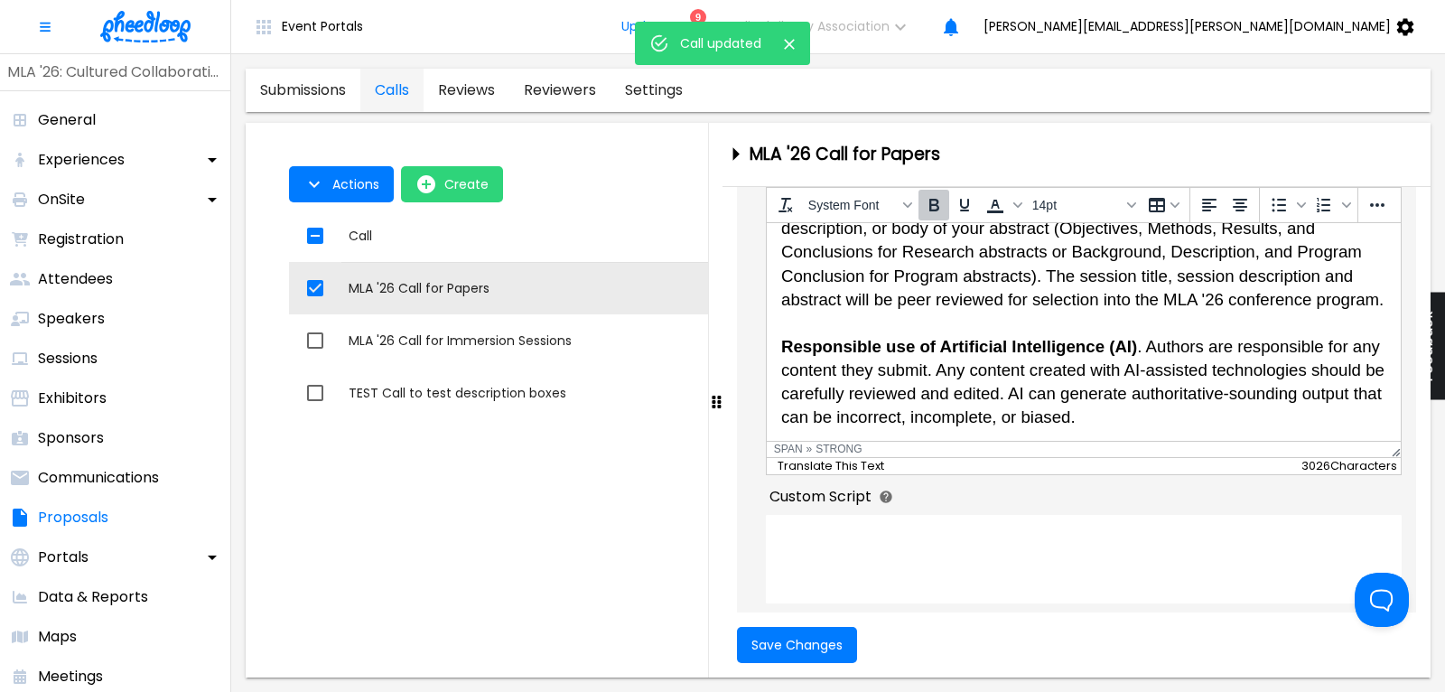
scroll to position [678, 0]
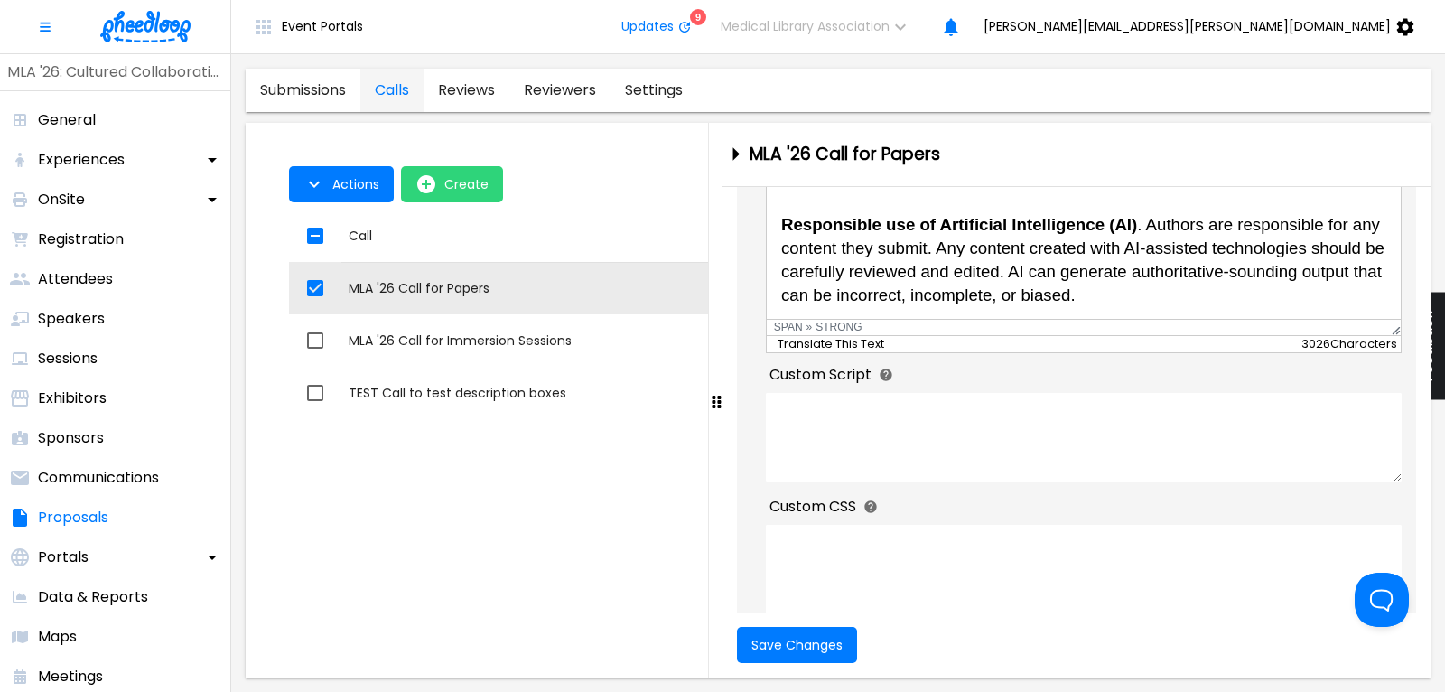
drag, startPoint x: 1115, startPoint y: 295, endPoint x: 760, endPoint y: 224, distance: 363.0
copy span "Responsible use of Artificial Intelligence (AI) . Authors are responsible for a…"
click at [331, 174] on button "Actions" at bounding box center [341, 184] width 105 height 36
click at [338, 228] on li "Application Link" at bounding box center [359, 226] width 140 height 33
